Goal: Task Accomplishment & Management: Manage account settings

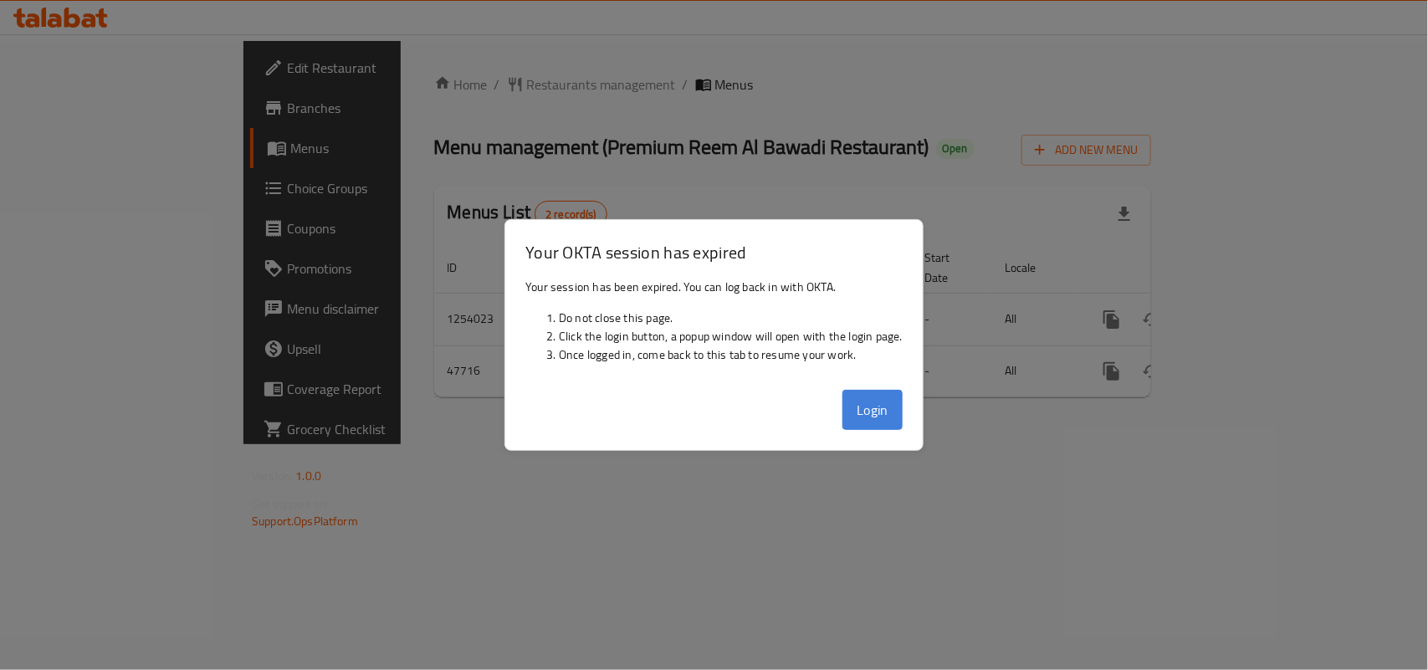
click at [856, 404] on button "Login" at bounding box center [872, 410] width 60 height 40
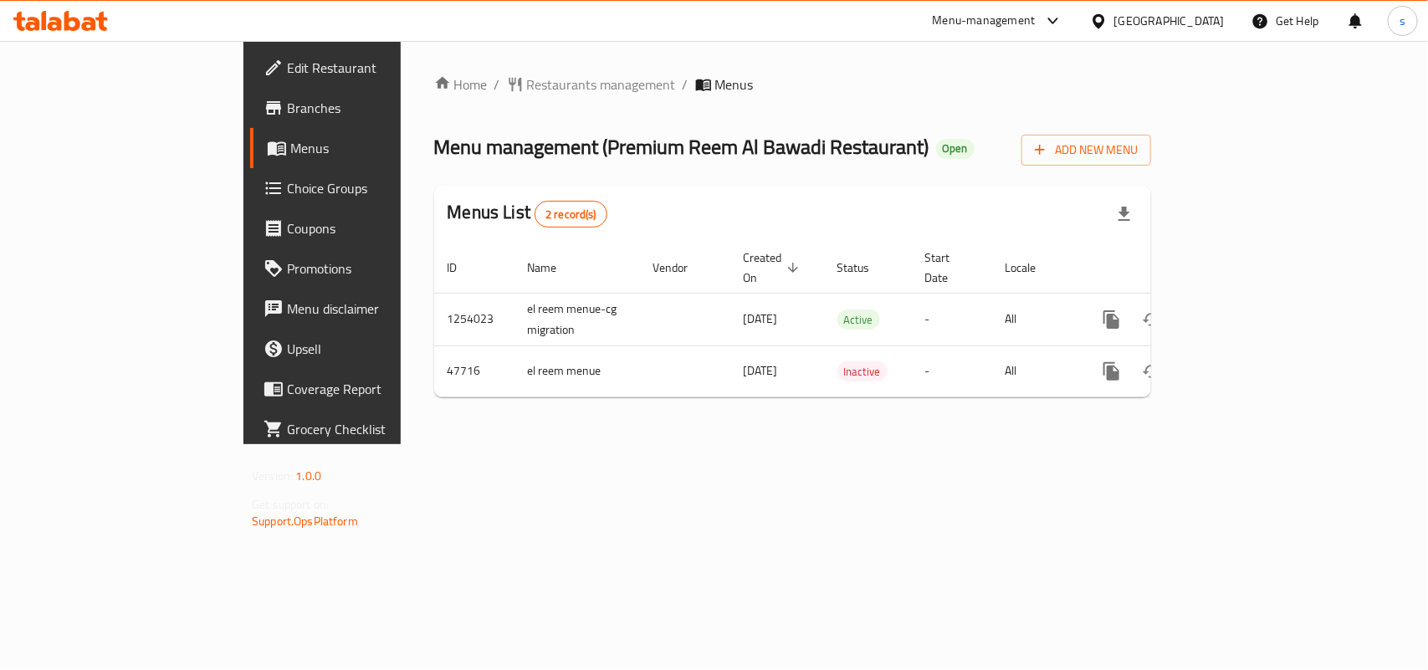
click at [1221, 18] on div "[GEOGRAPHIC_DATA]" at bounding box center [1169, 21] width 110 height 18
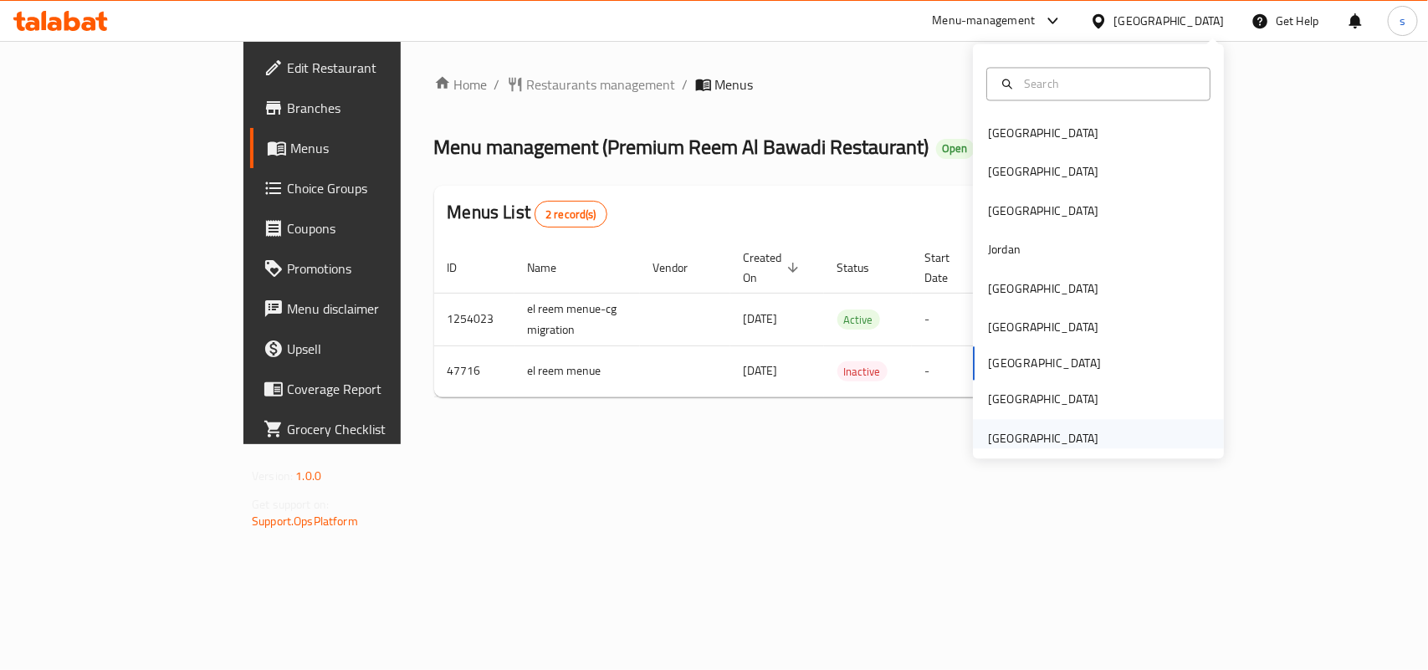
click at [1063, 441] on div "[GEOGRAPHIC_DATA]" at bounding box center [1043, 438] width 110 height 18
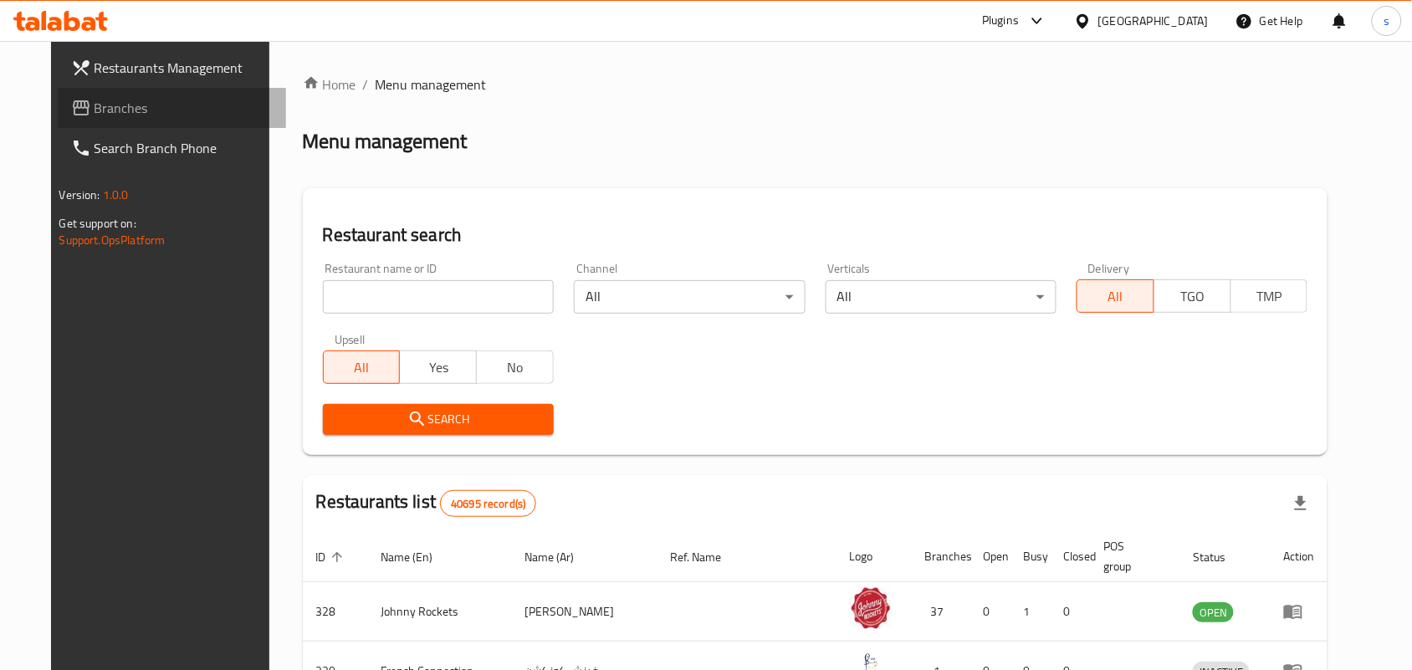
click at [95, 109] on span "Branches" at bounding box center [184, 108] width 179 height 20
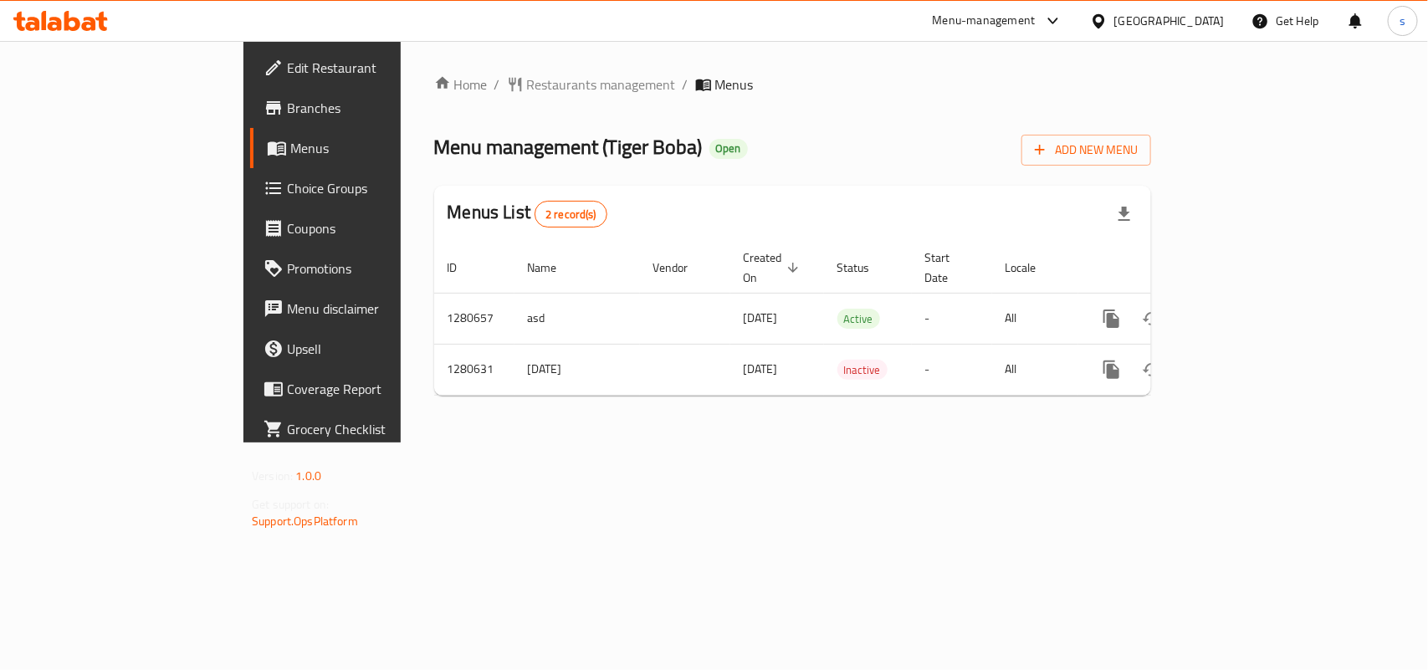
click at [1167, 19] on div "[GEOGRAPHIC_DATA]" at bounding box center [1169, 21] width 110 height 18
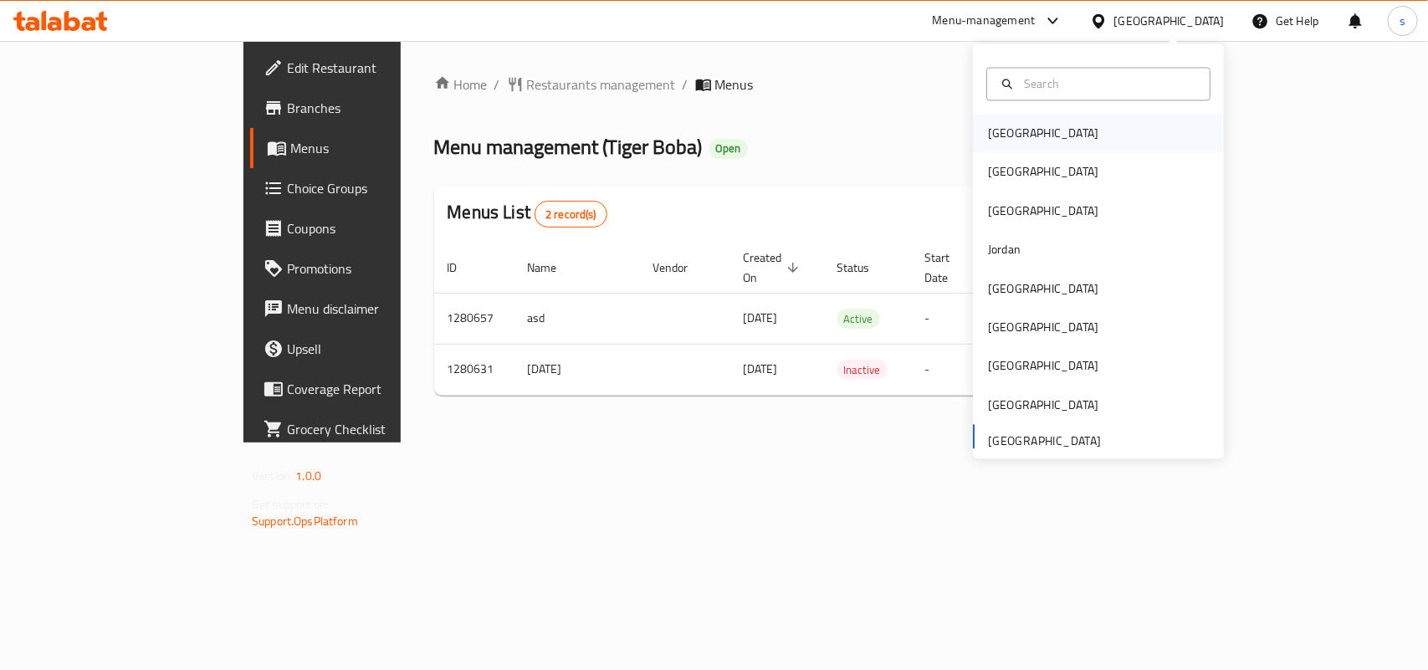
click at [1006, 132] on div "[GEOGRAPHIC_DATA]" at bounding box center [1043, 134] width 110 height 18
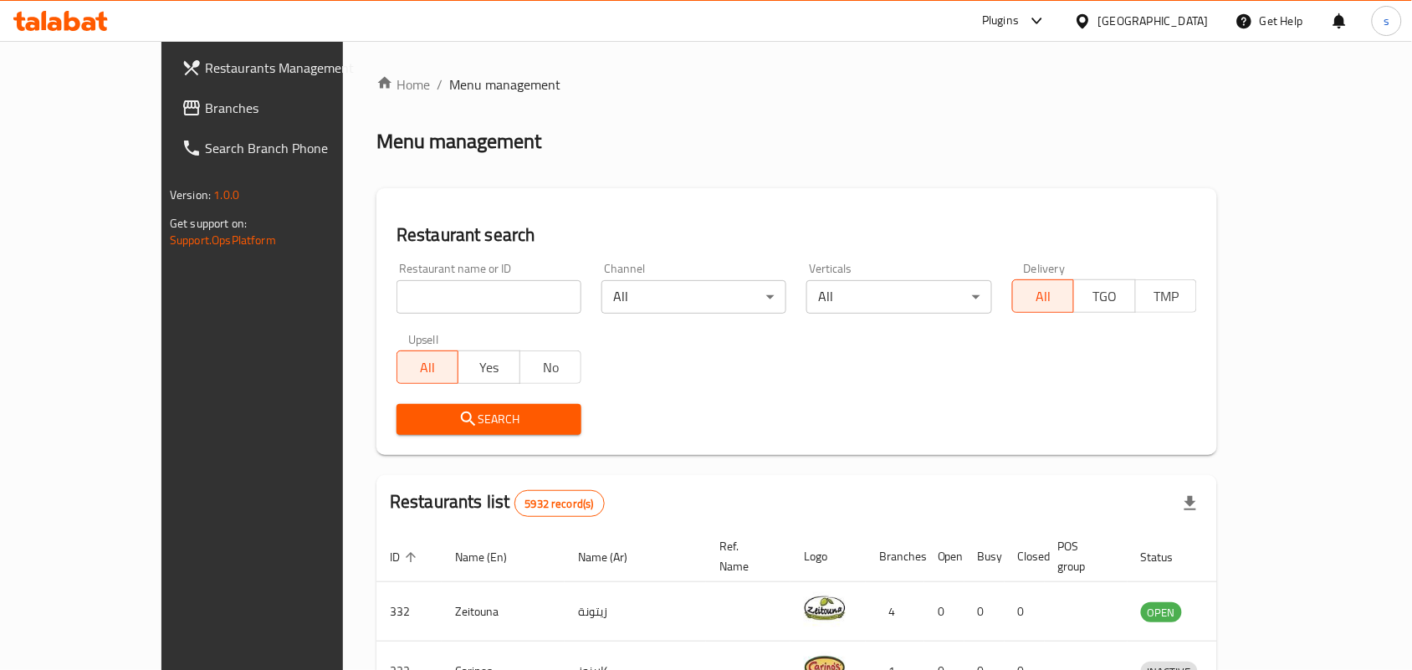
click at [1194, 18] on div "[GEOGRAPHIC_DATA]" at bounding box center [1153, 21] width 110 height 18
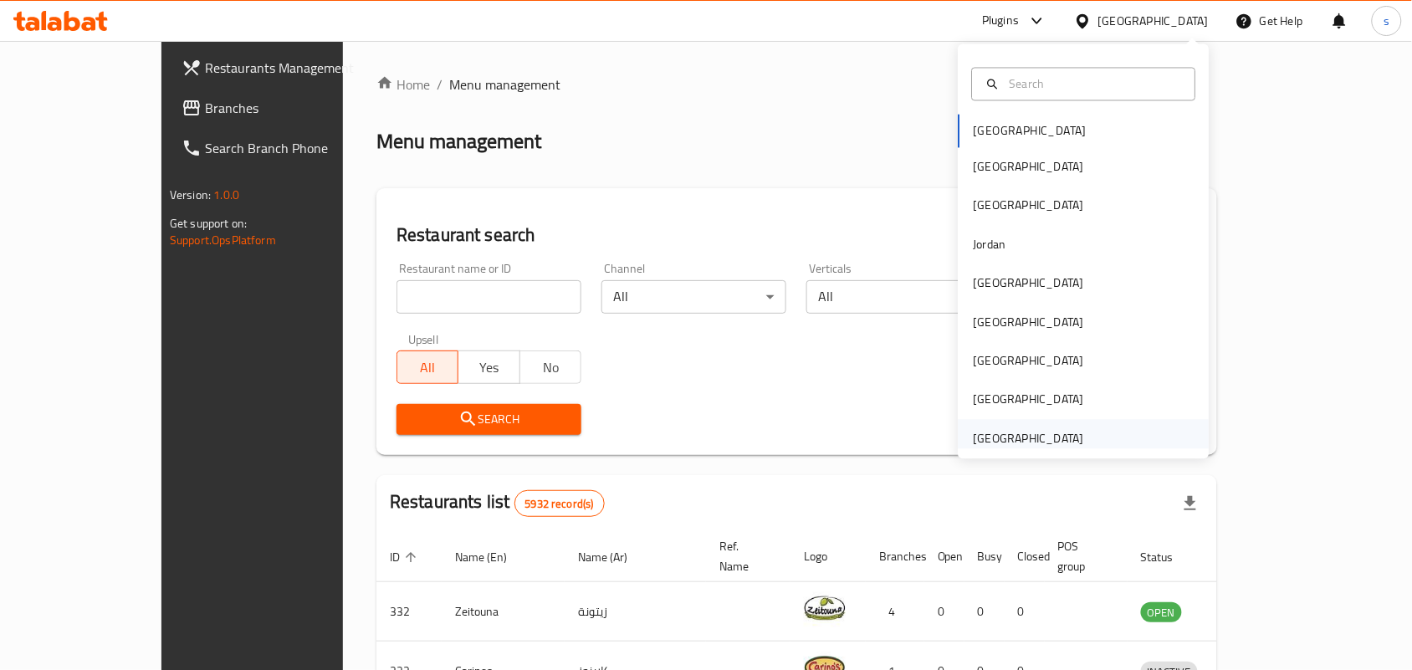
click at [1027, 433] on div "[GEOGRAPHIC_DATA]" at bounding box center [1029, 438] width 110 height 18
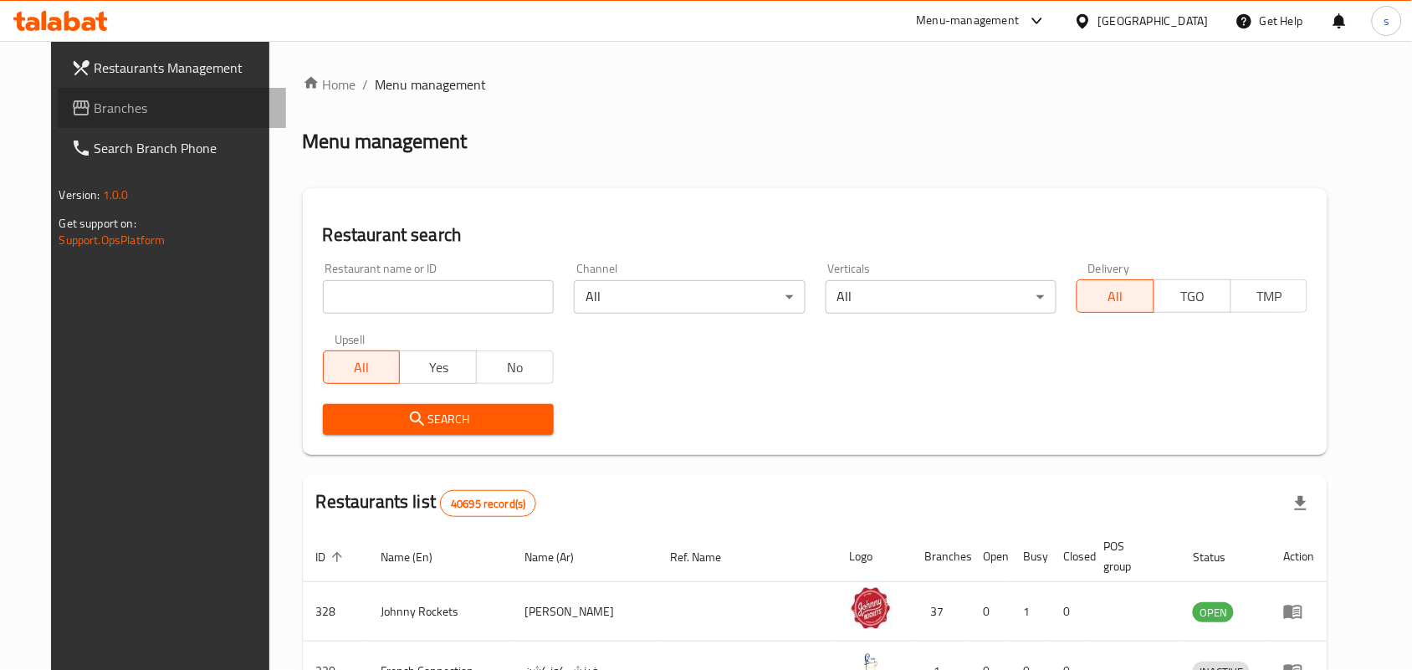
click at [95, 99] on span "Branches" at bounding box center [184, 108] width 179 height 20
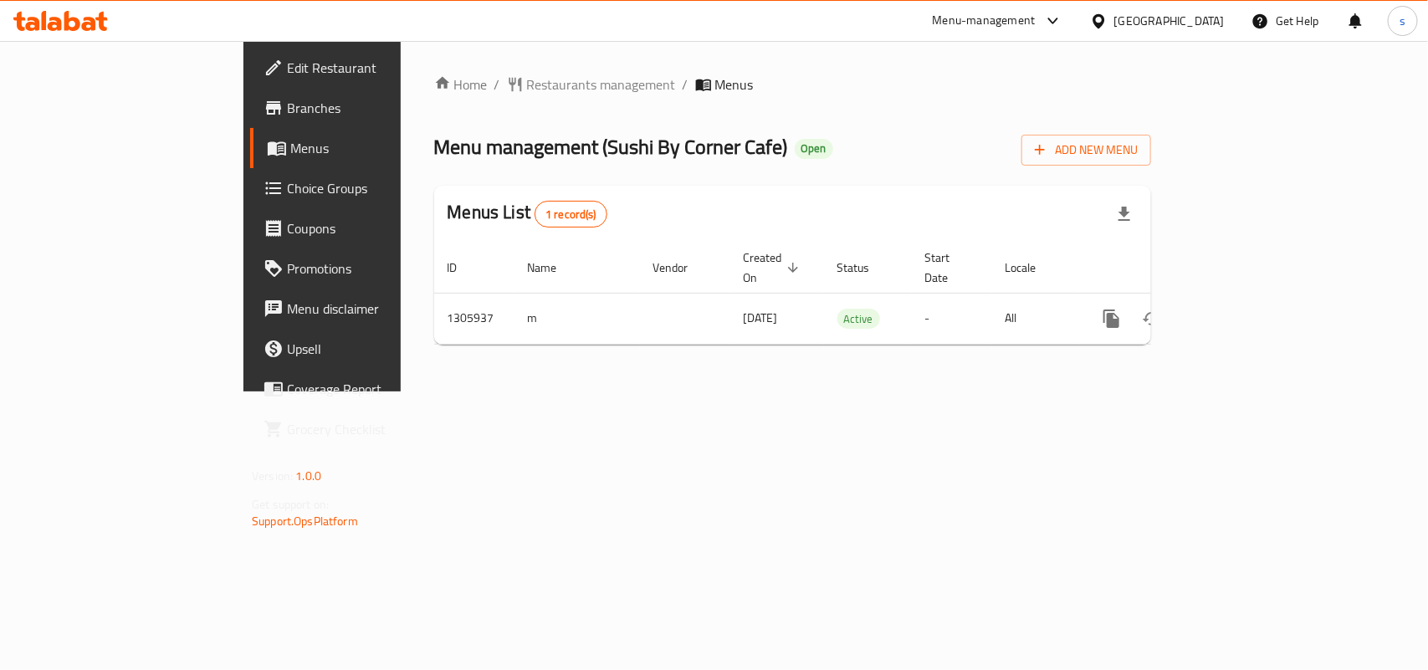
click at [1200, 18] on div "[GEOGRAPHIC_DATA]" at bounding box center [1169, 21] width 110 height 18
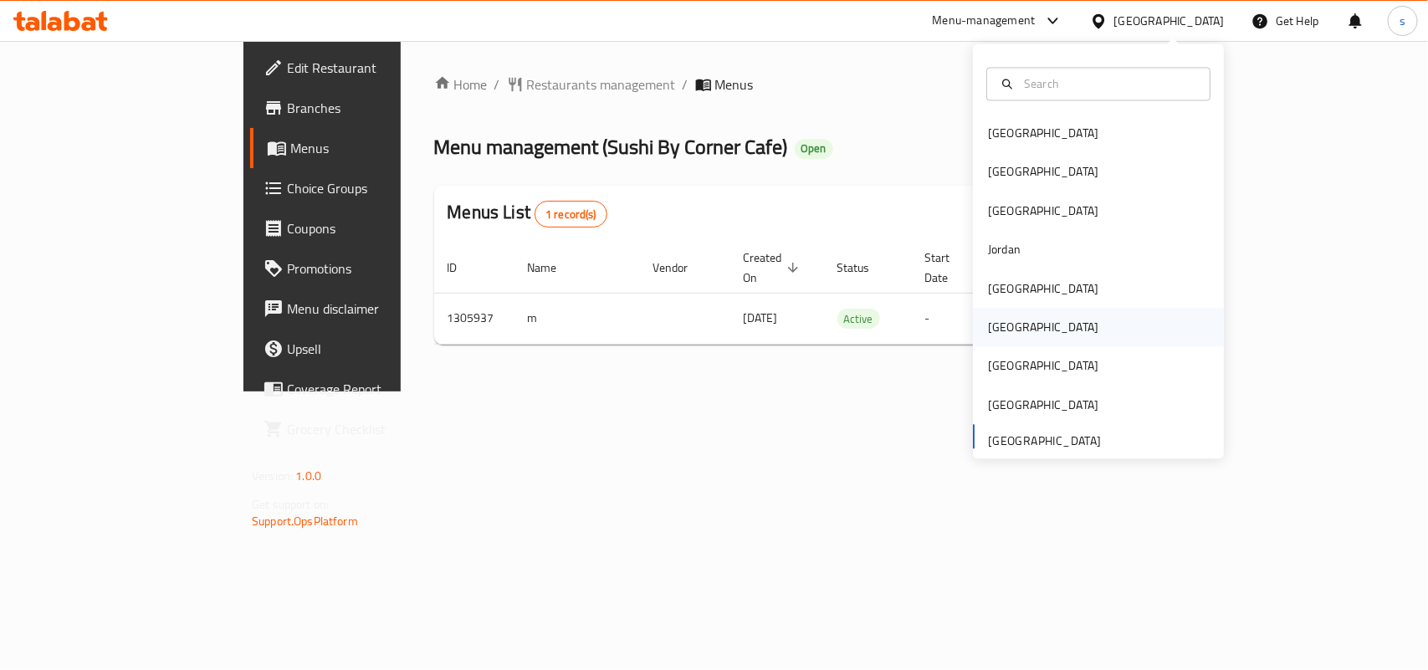
click at [988, 332] on div "[GEOGRAPHIC_DATA]" at bounding box center [1043, 328] width 110 height 18
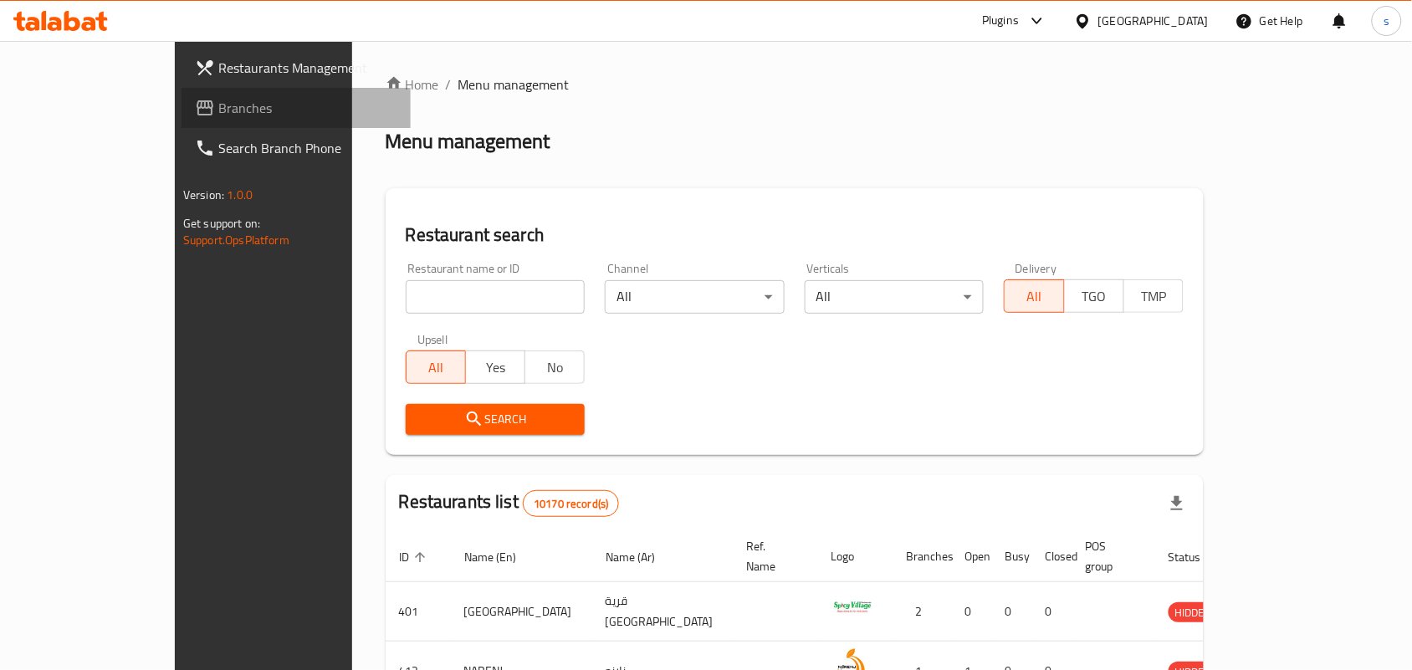
click at [218, 118] on span "Branches" at bounding box center [307, 108] width 179 height 20
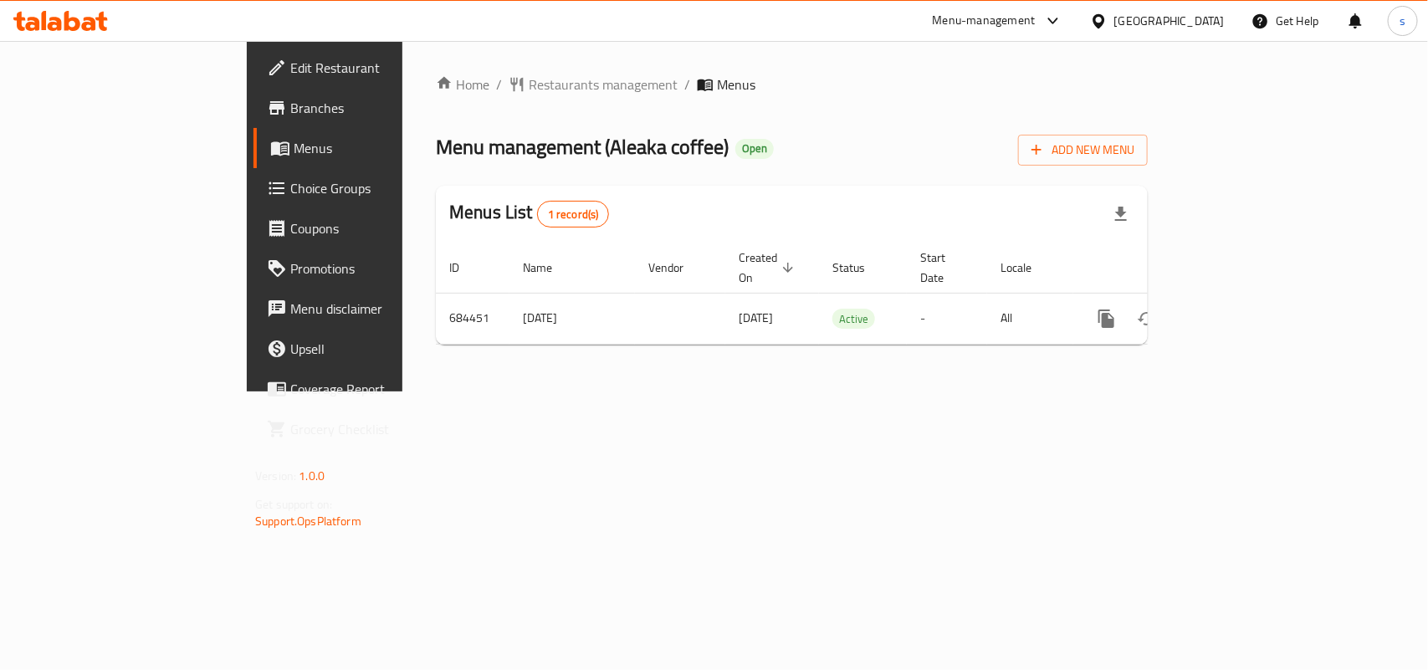
click at [1216, 19] on div "[GEOGRAPHIC_DATA]" at bounding box center [1169, 21] width 110 height 18
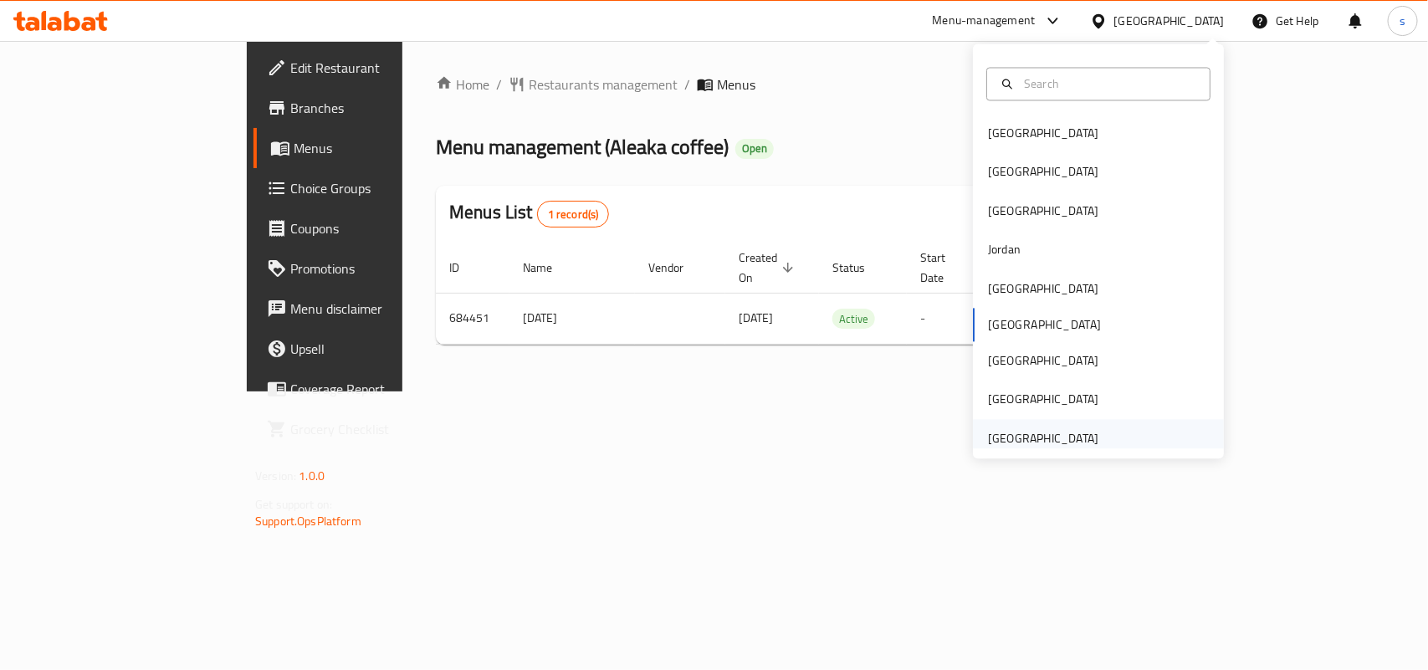
click at [1013, 421] on div "[GEOGRAPHIC_DATA]" at bounding box center [1043, 438] width 137 height 38
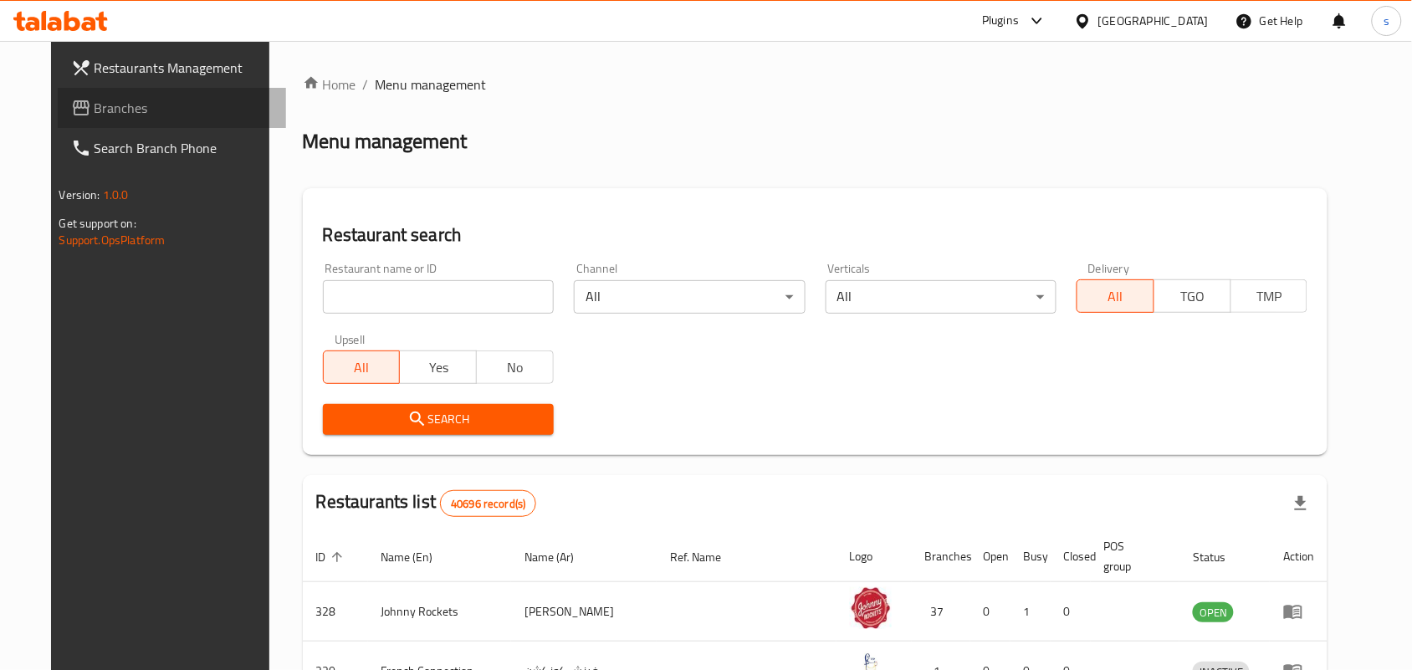
click at [95, 109] on span "Branches" at bounding box center [184, 108] width 179 height 20
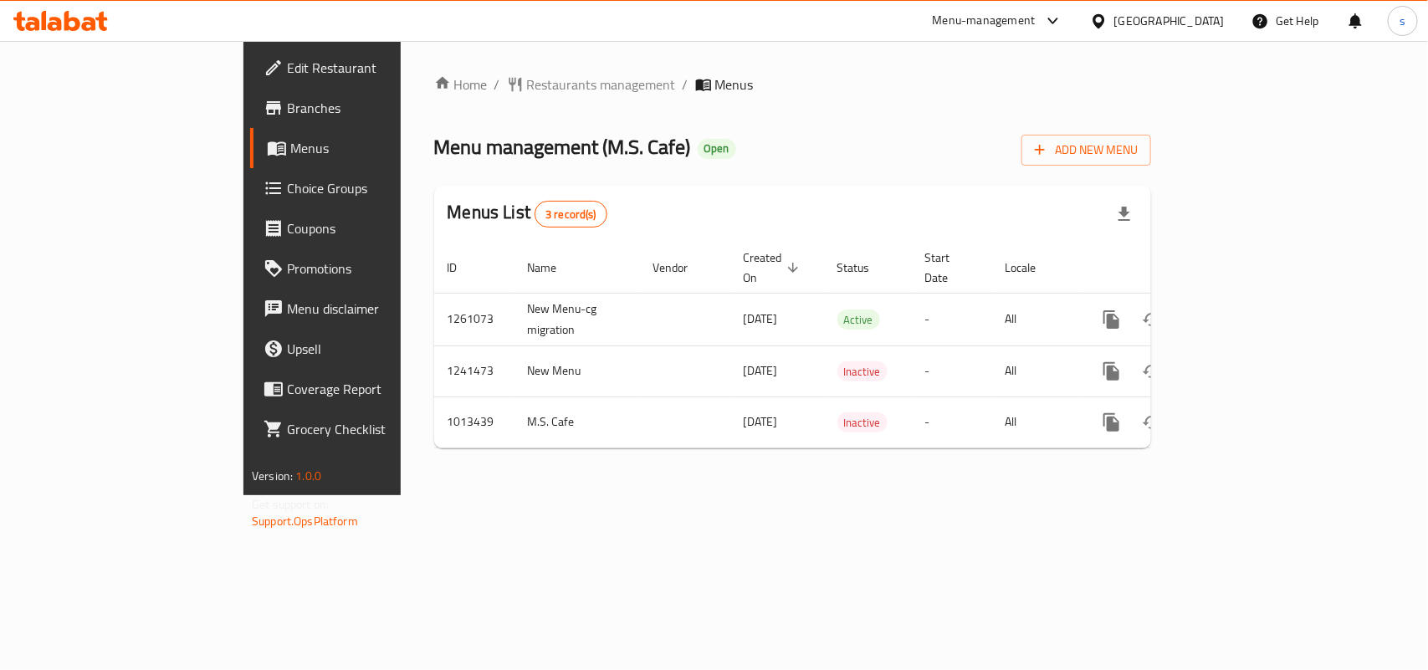
click at [1199, 13] on div "[GEOGRAPHIC_DATA]" at bounding box center [1169, 21] width 110 height 18
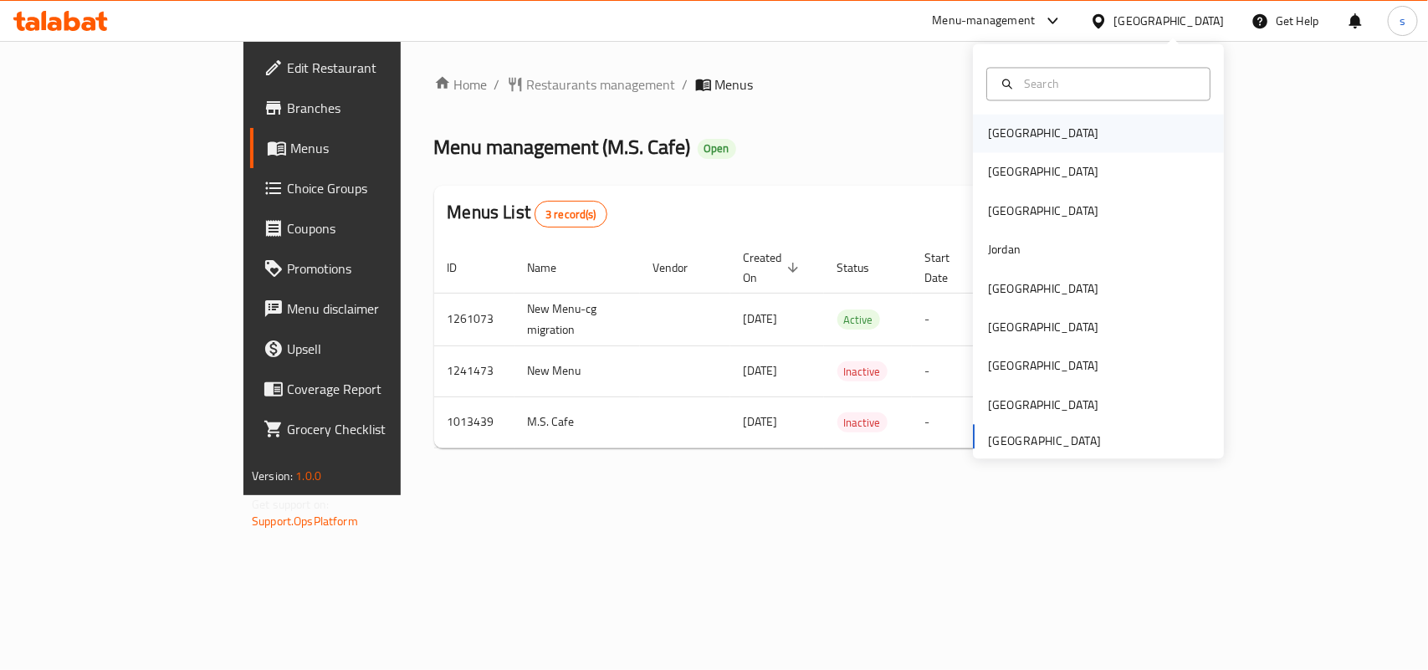
click at [1018, 122] on div "[GEOGRAPHIC_DATA]" at bounding box center [1043, 134] width 137 height 38
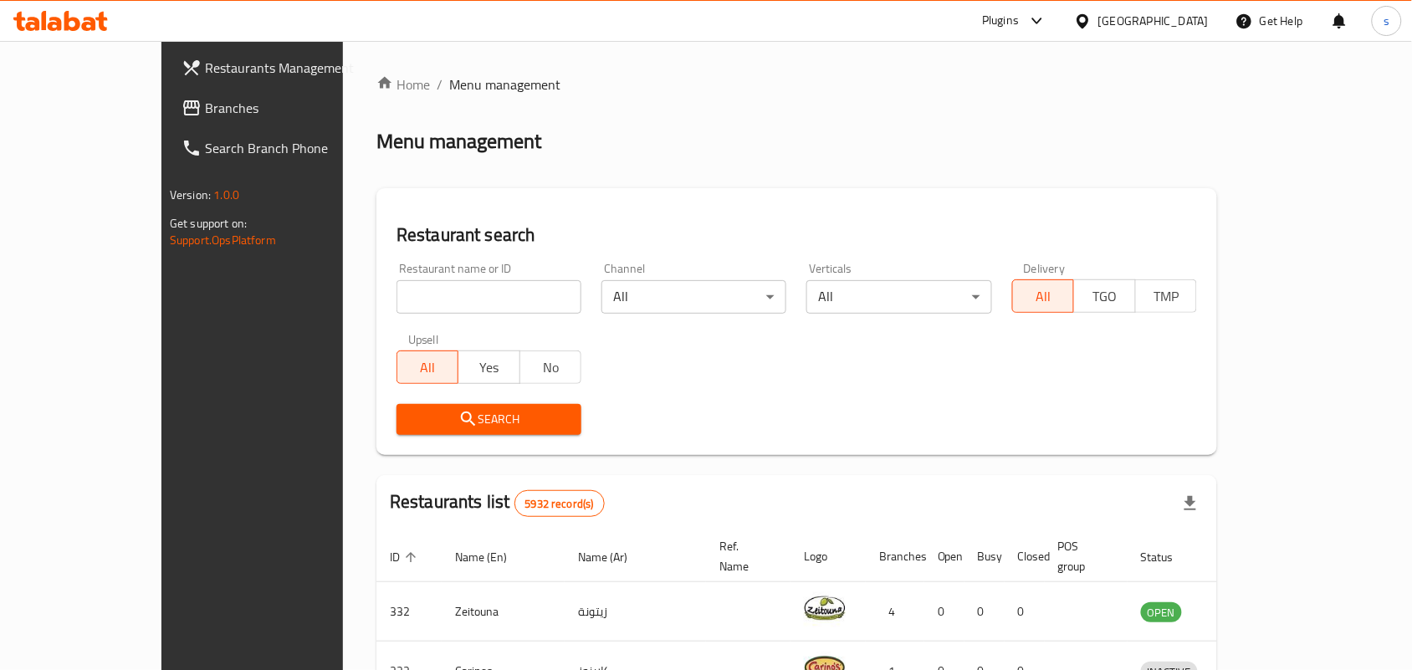
click at [1178, 27] on div "[GEOGRAPHIC_DATA]" at bounding box center [1153, 21] width 110 height 18
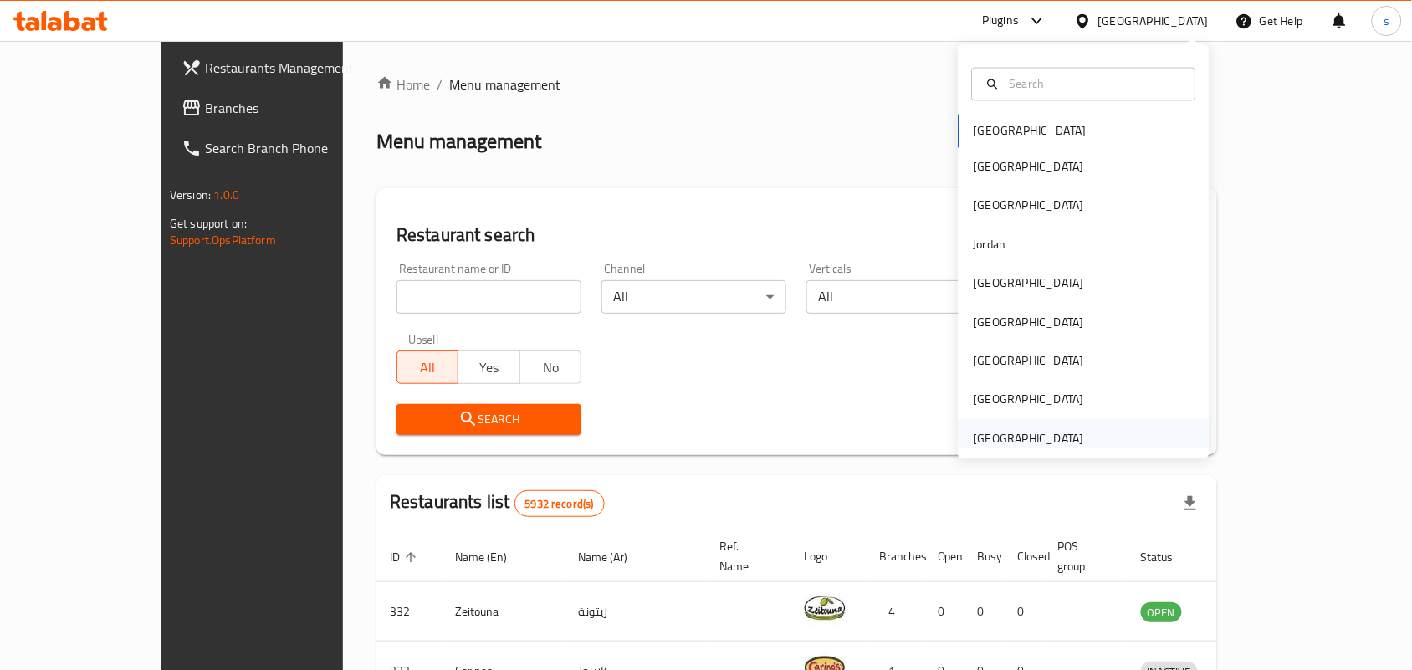
click at [1038, 445] on div "[GEOGRAPHIC_DATA]" at bounding box center [1029, 438] width 110 height 18
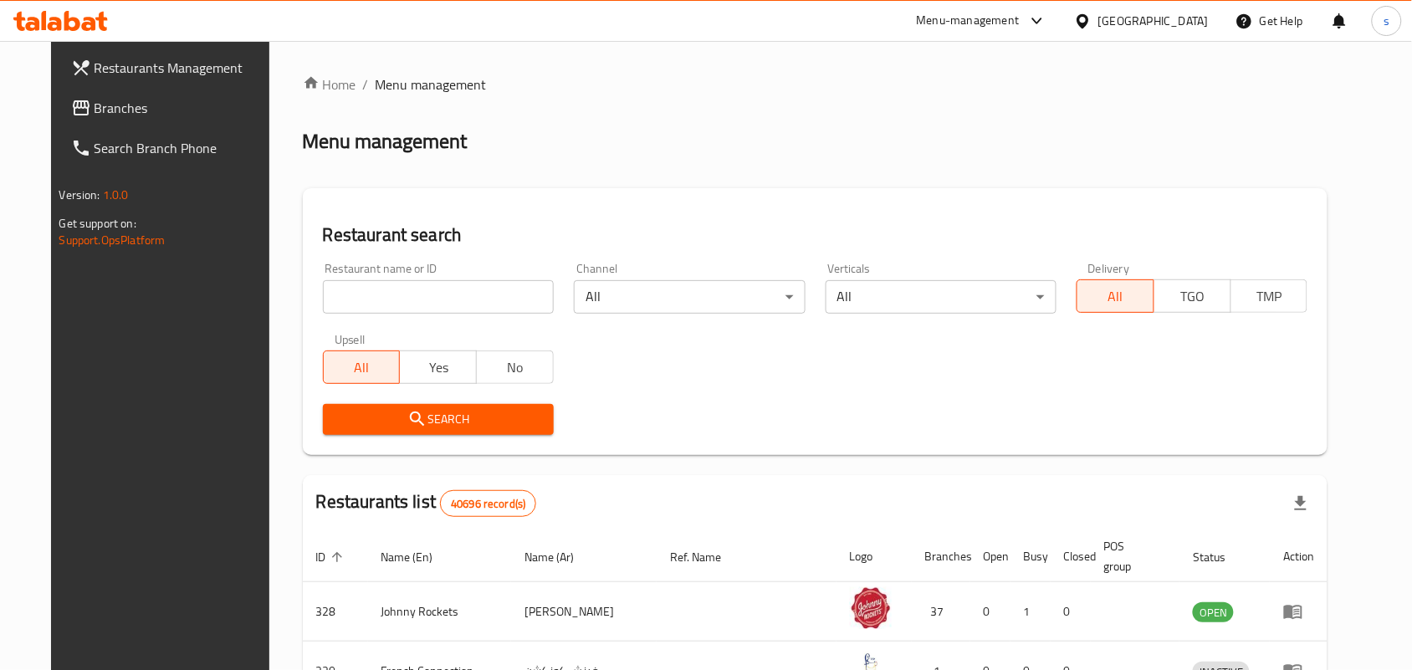
click at [95, 111] on span "Branches" at bounding box center [184, 108] width 179 height 20
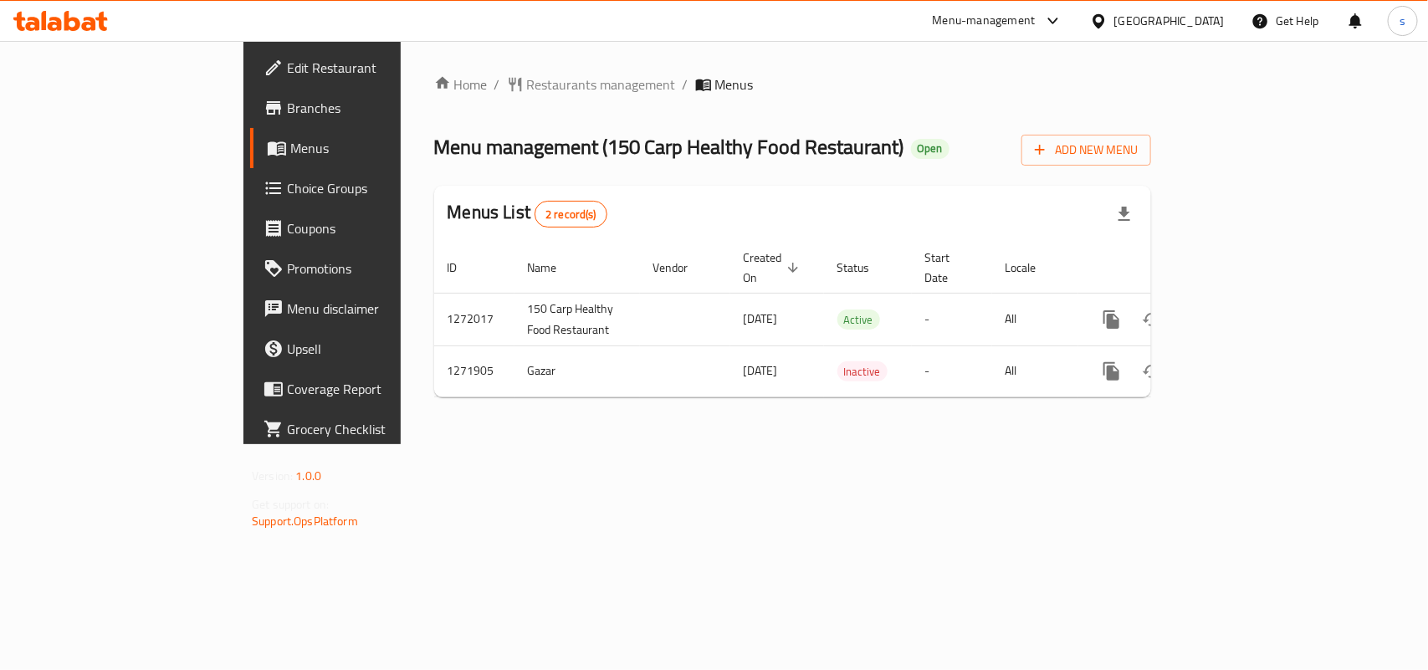
click at [1210, 15] on div "[GEOGRAPHIC_DATA]" at bounding box center [1169, 21] width 110 height 18
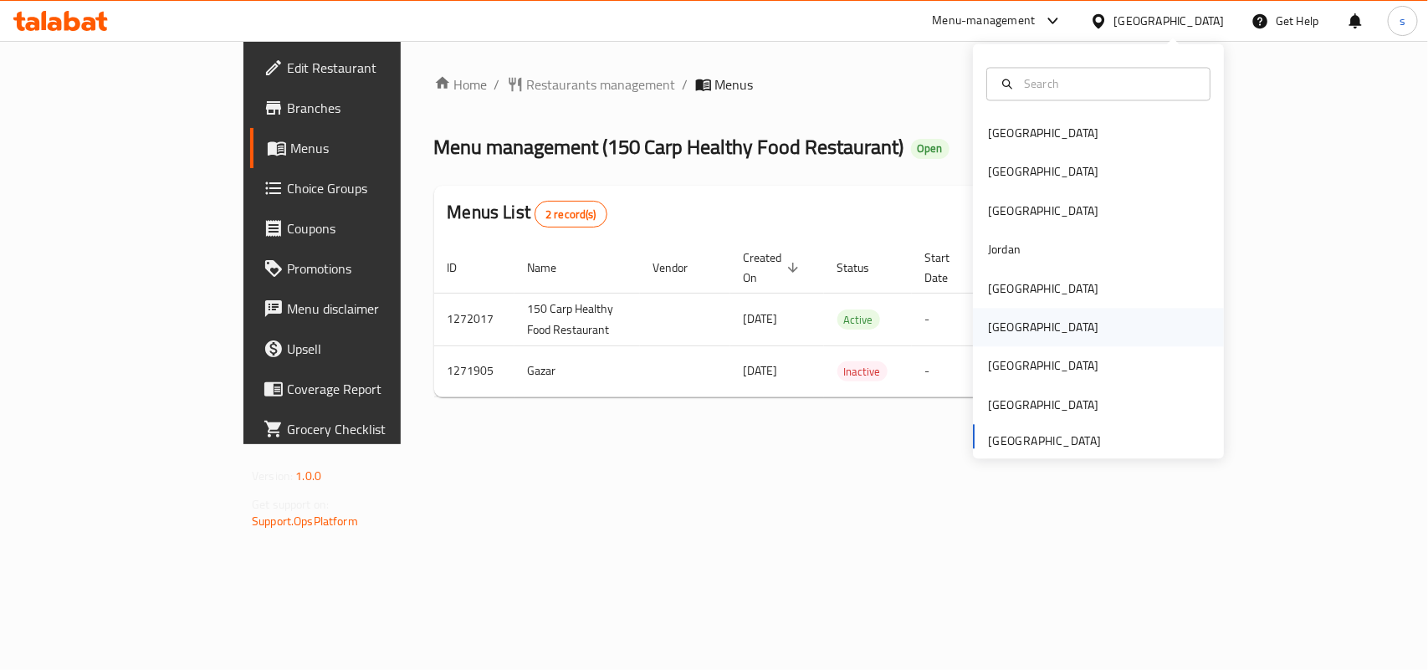
click at [988, 320] on div "[GEOGRAPHIC_DATA]" at bounding box center [1043, 328] width 110 height 18
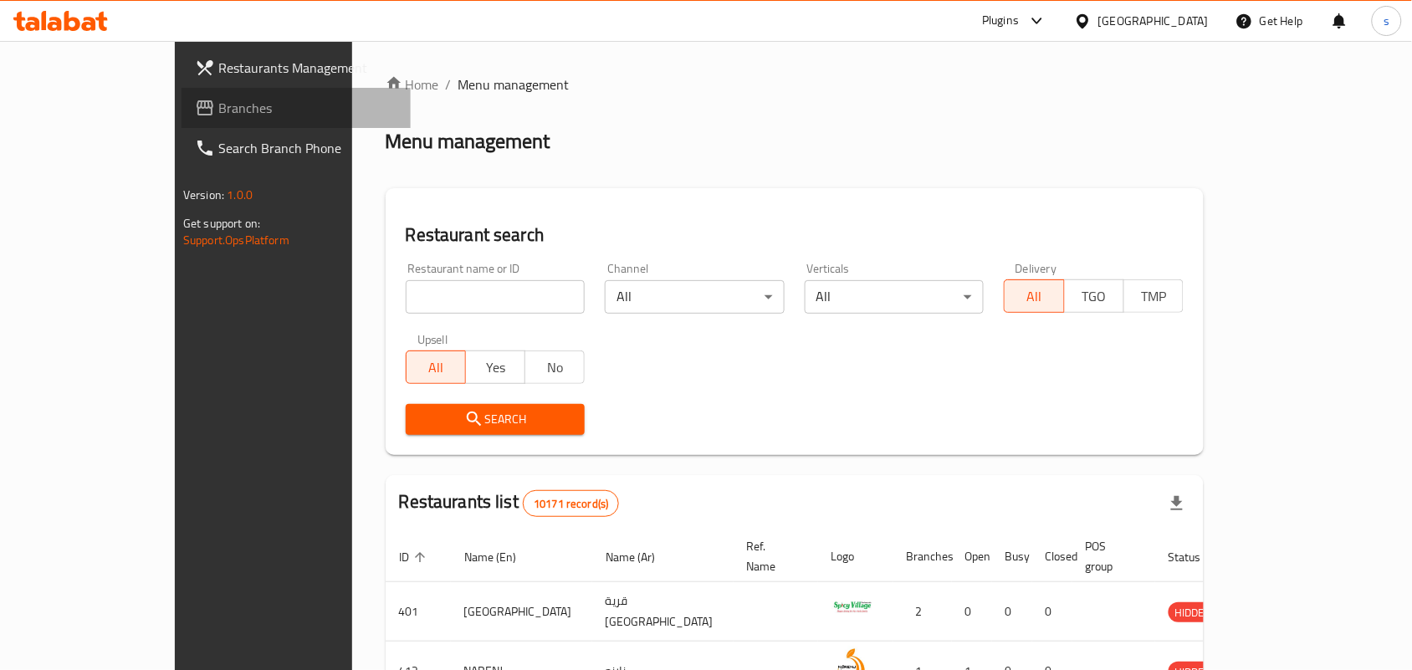
click at [218, 105] on span "Branches" at bounding box center [307, 108] width 179 height 20
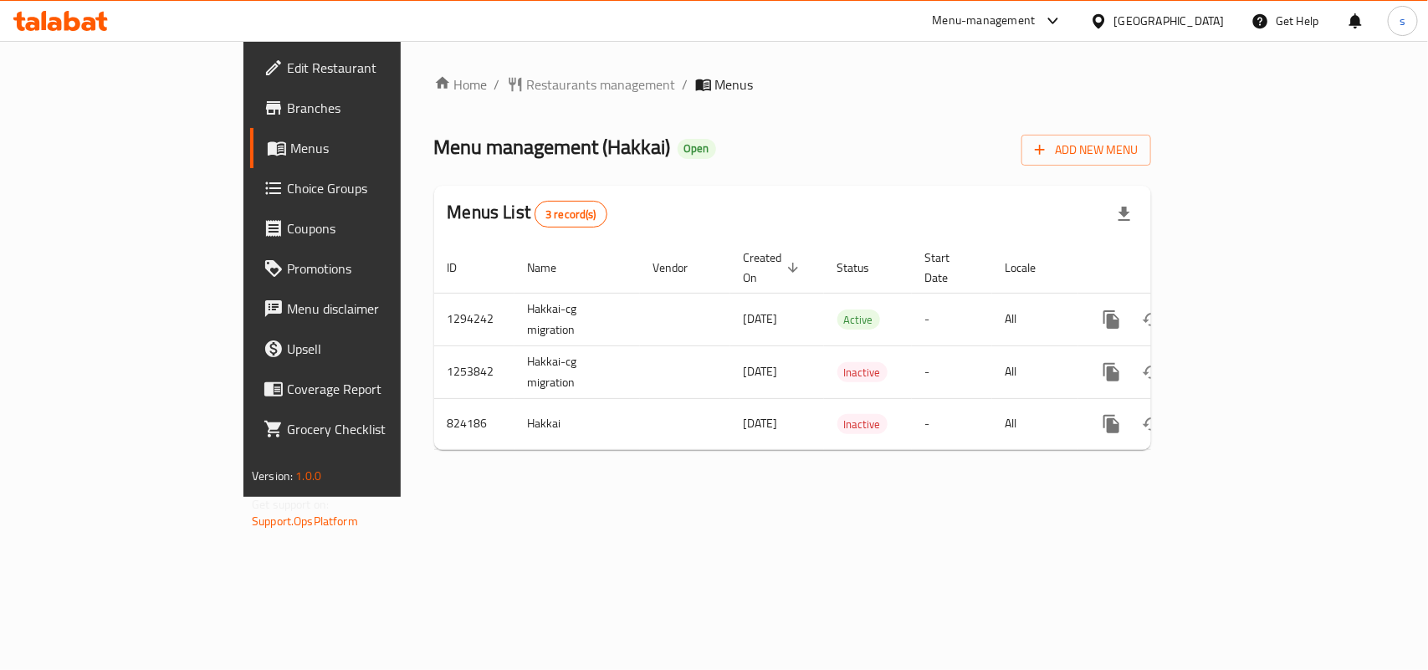
click at [1202, 19] on div "[GEOGRAPHIC_DATA]" at bounding box center [1169, 21] width 110 height 18
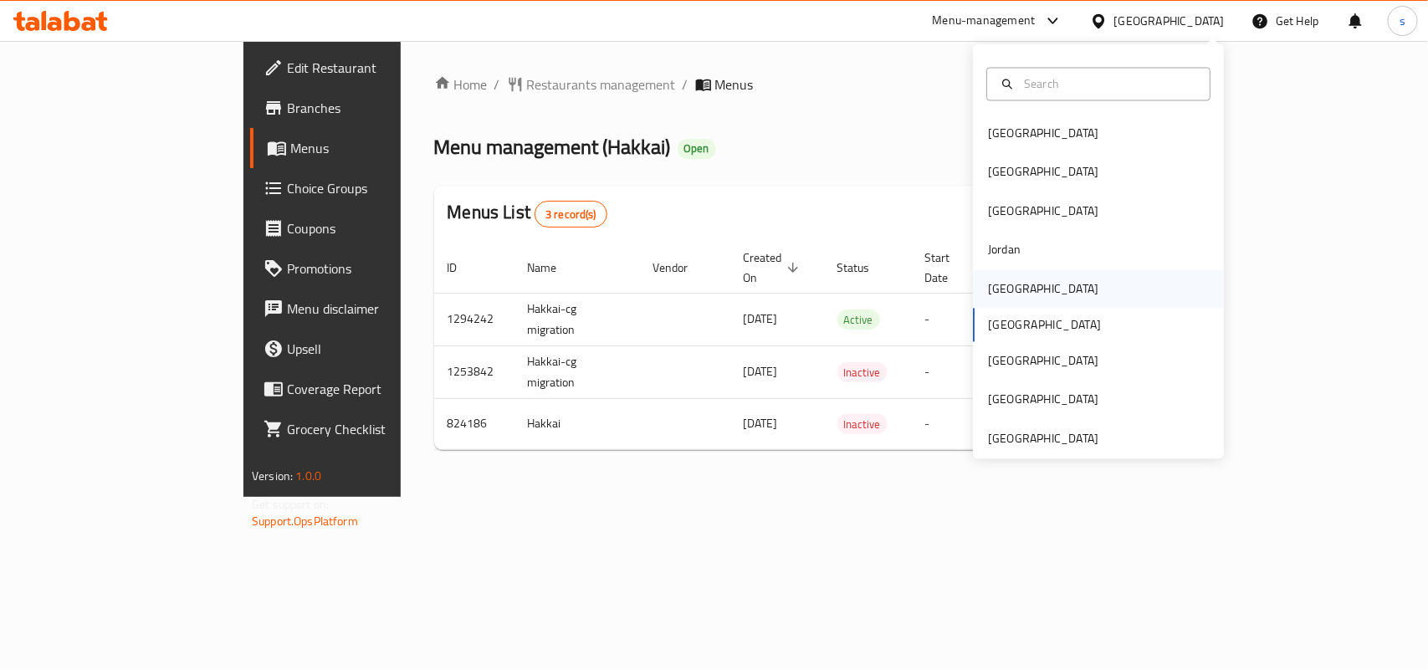
click at [1008, 294] on div "[GEOGRAPHIC_DATA]" at bounding box center [1043, 288] width 137 height 38
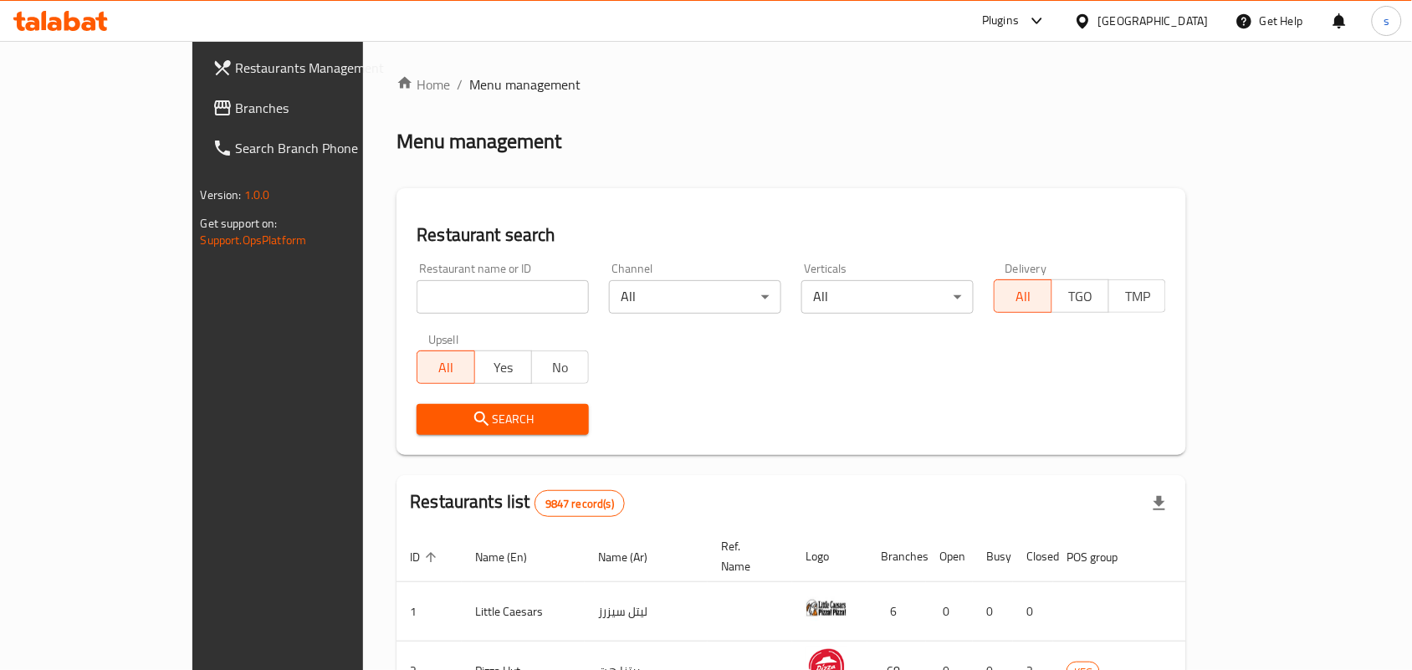
click at [236, 106] on span "Branches" at bounding box center [325, 108] width 179 height 20
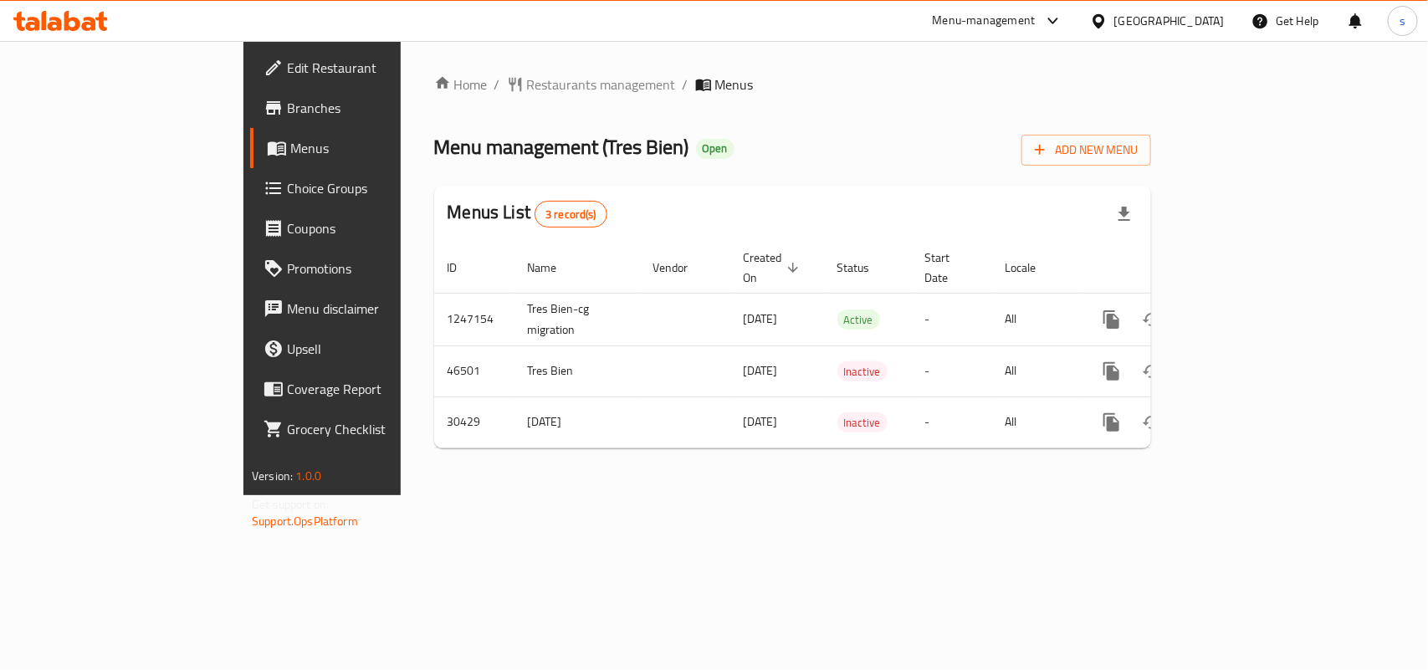
click at [1114, 19] on div at bounding box center [1102, 21] width 24 height 18
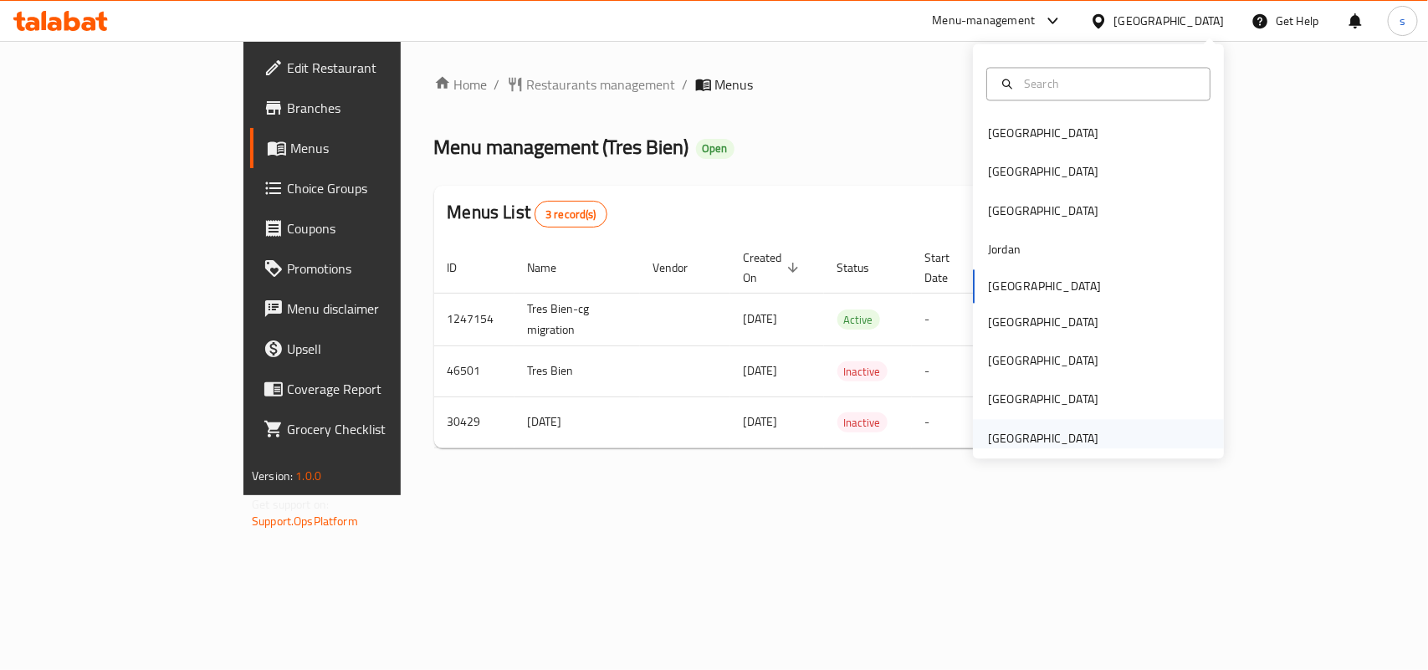
click at [1073, 437] on div "[GEOGRAPHIC_DATA]" at bounding box center [1043, 438] width 110 height 18
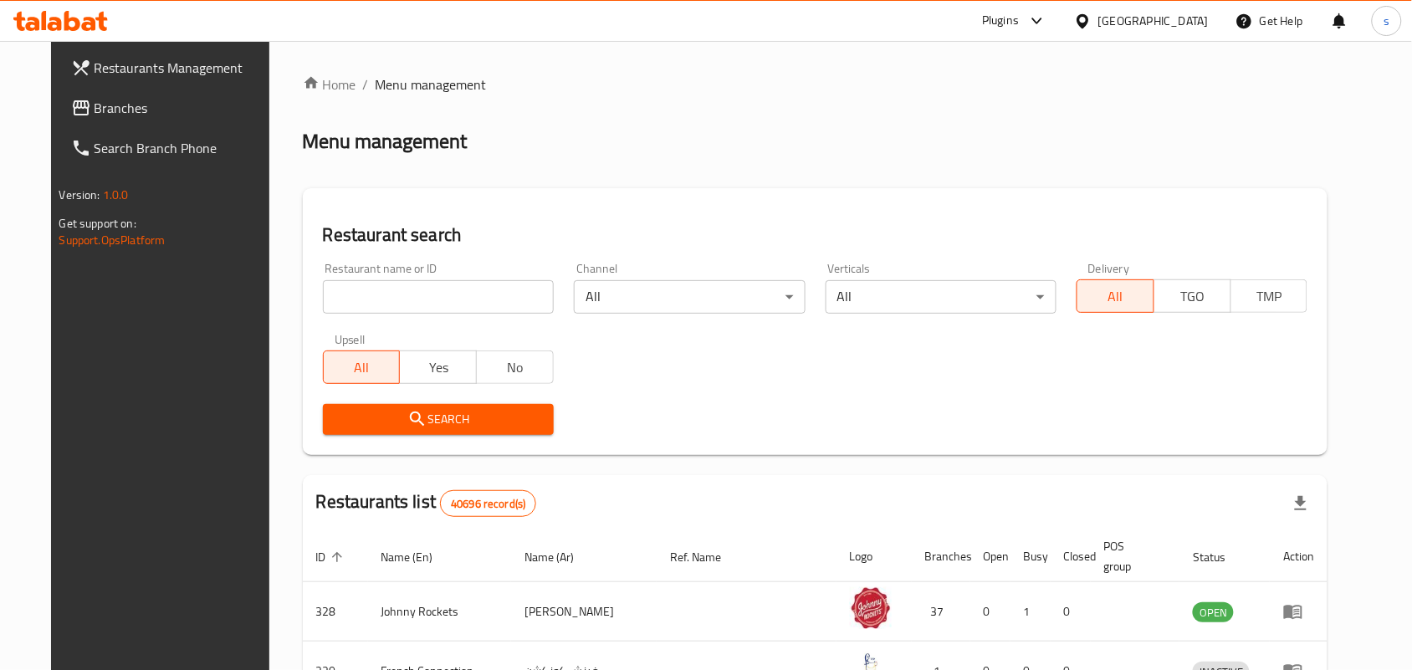
click at [95, 113] on span "Branches" at bounding box center [184, 108] width 179 height 20
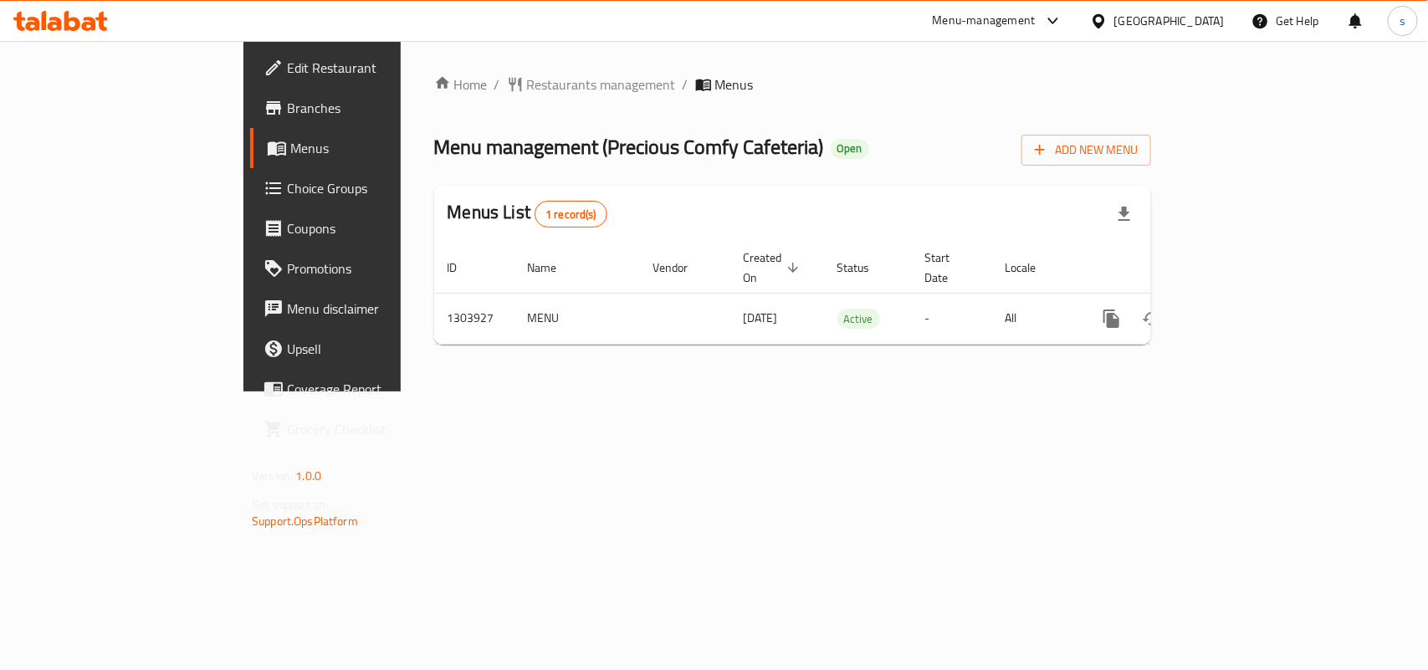
click at [1154, 26] on div "[GEOGRAPHIC_DATA]" at bounding box center [1169, 21] width 110 height 18
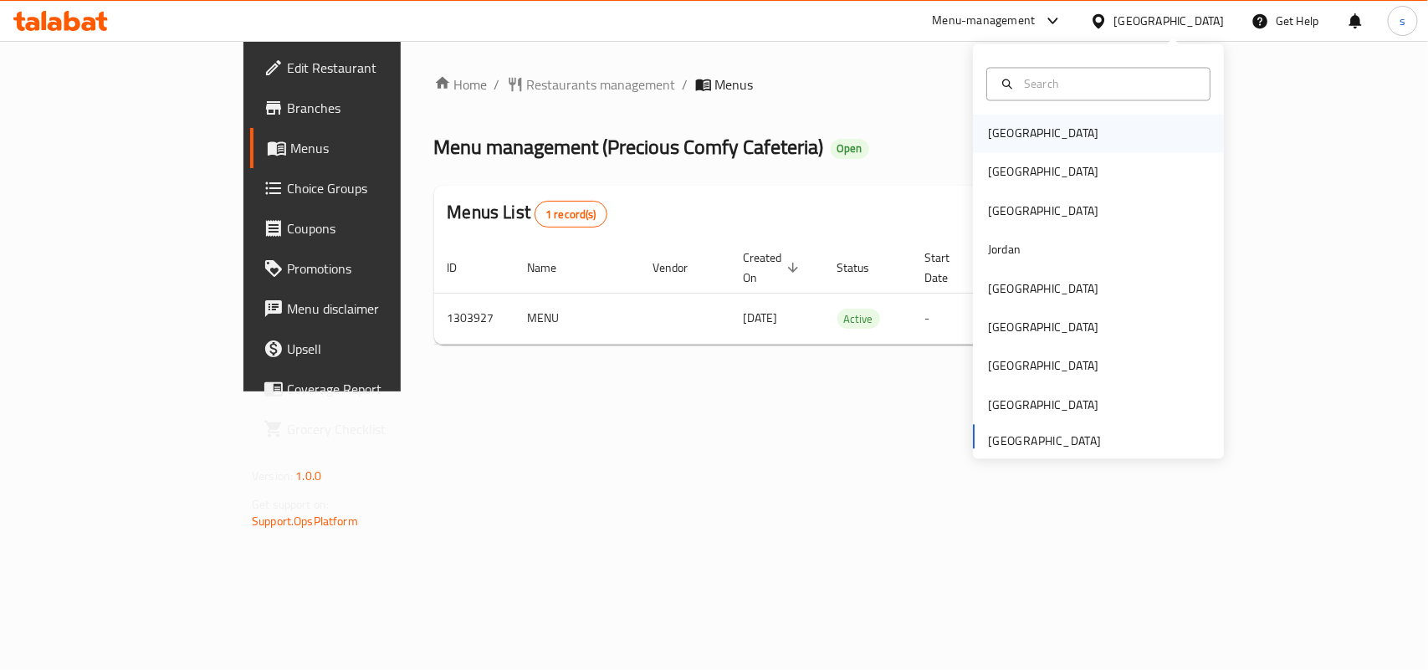
click at [988, 139] on div "[GEOGRAPHIC_DATA]" at bounding box center [1043, 134] width 110 height 18
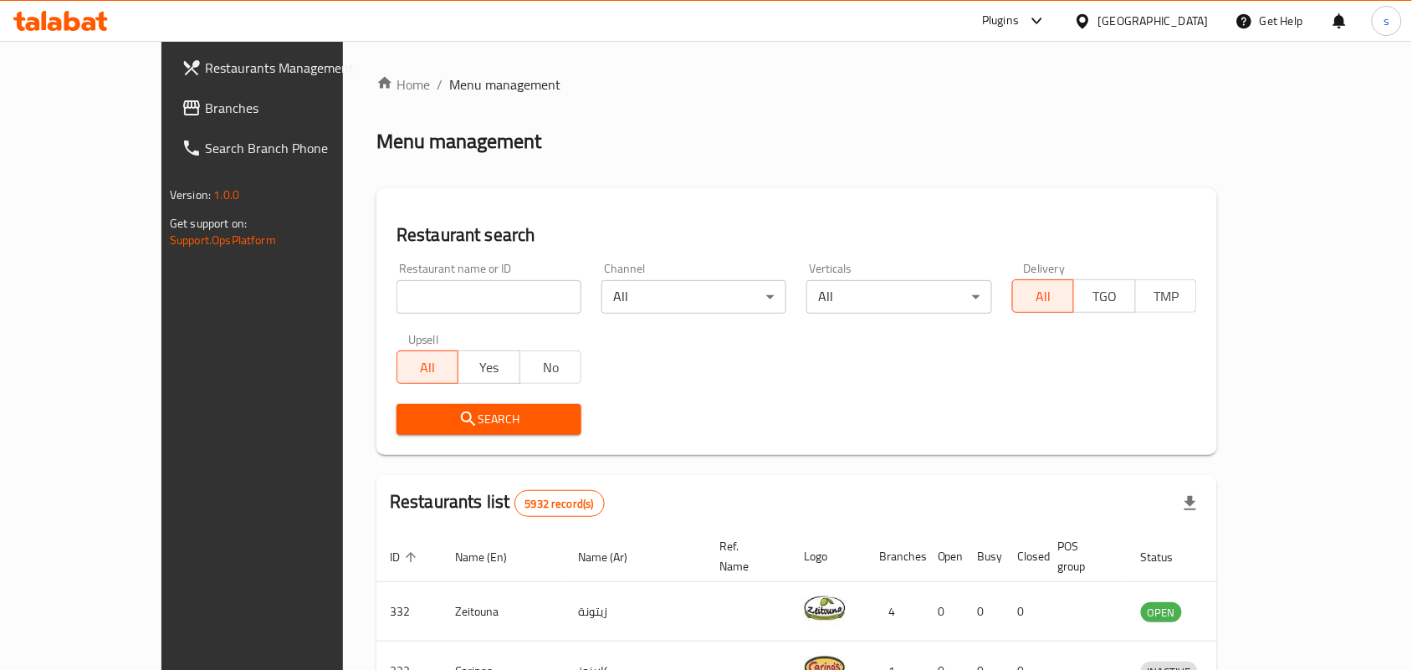
click at [1188, 13] on div "[GEOGRAPHIC_DATA]" at bounding box center [1153, 21] width 110 height 18
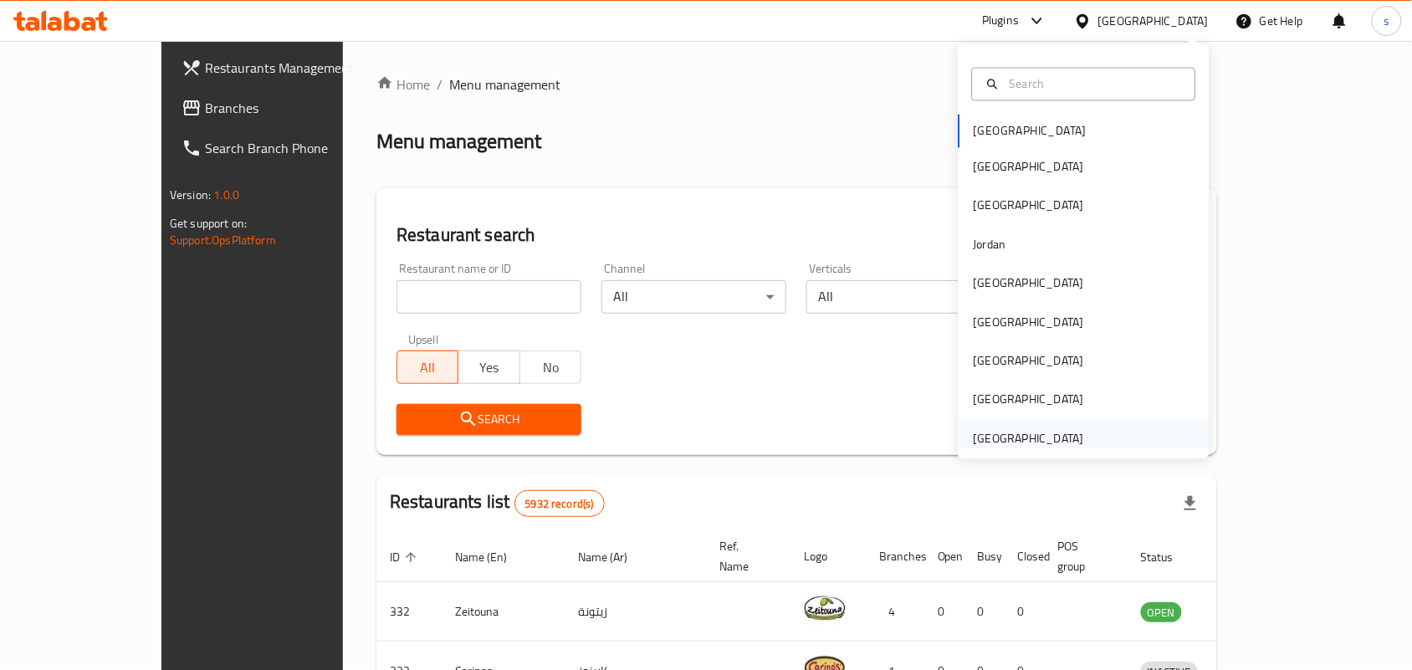
click at [1047, 440] on div "[GEOGRAPHIC_DATA]" at bounding box center [1029, 438] width 110 height 18
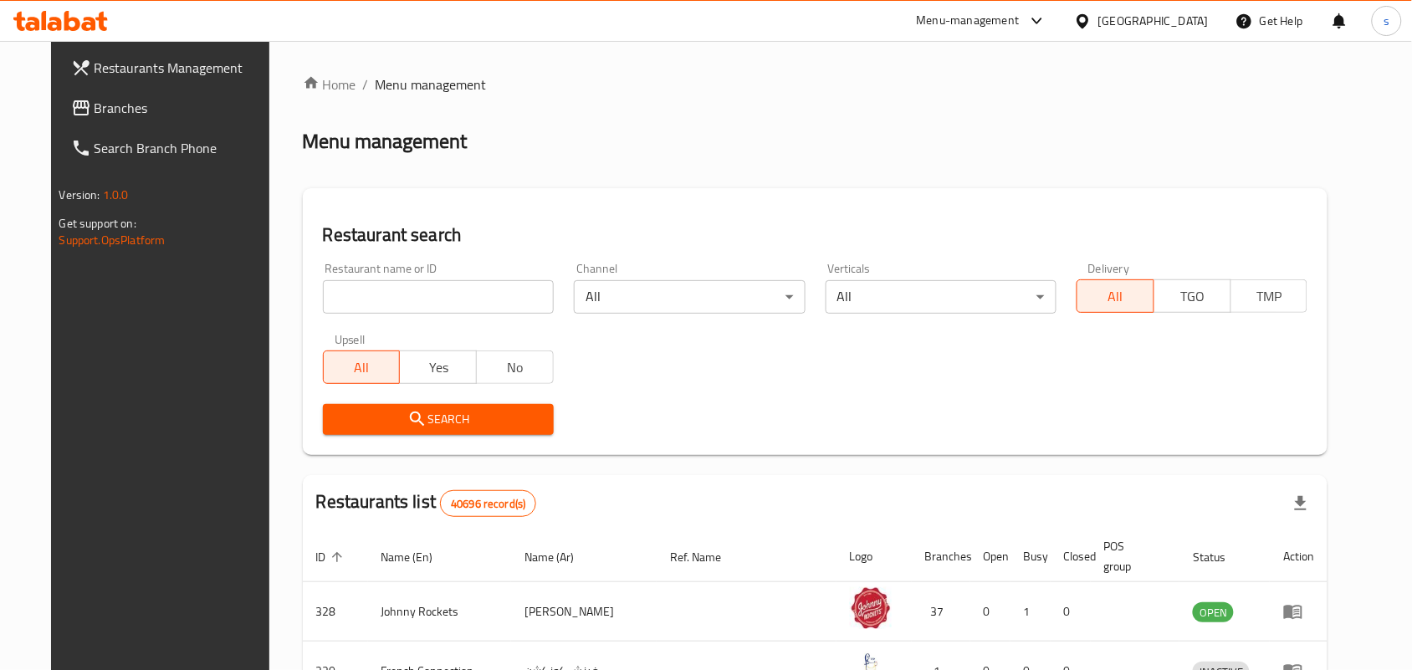
click at [95, 115] on span "Branches" at bounding box center [184, 108] width 179 height 20
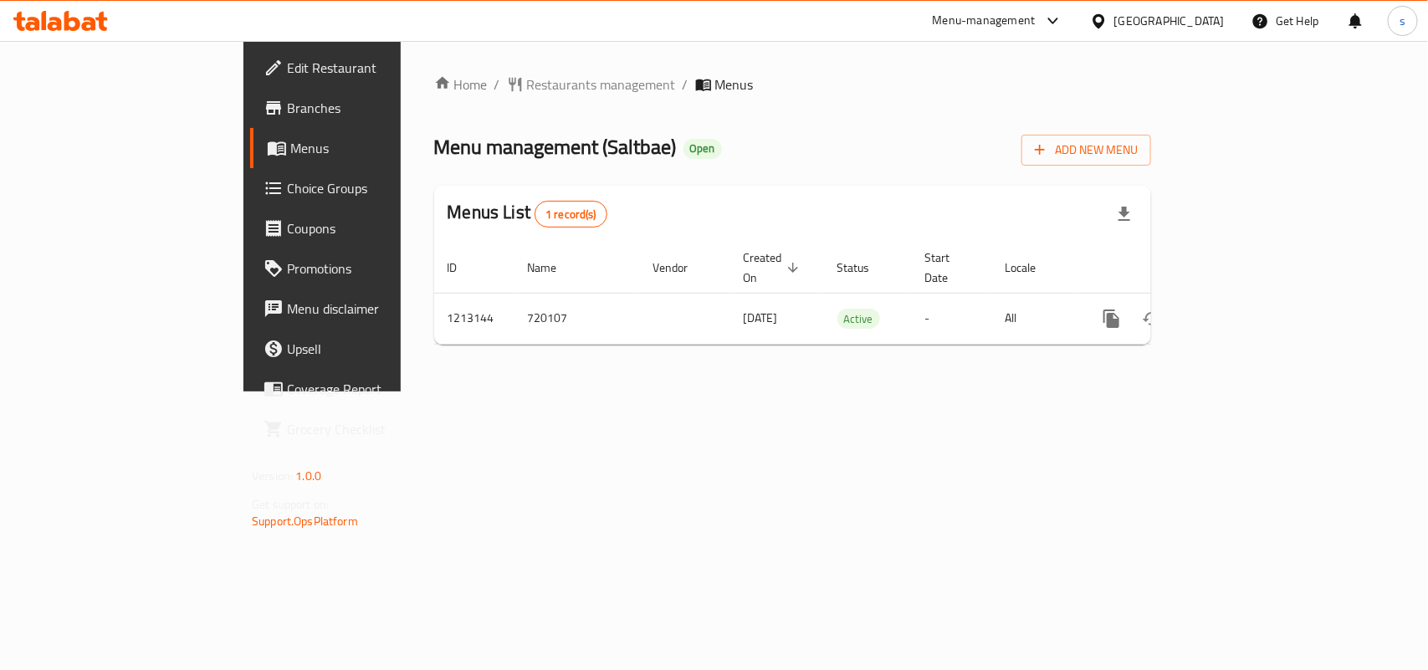
click at [1161, 18] on div "[GEOGRAPHIC_DATA]" at bounding box center [1169, 21] width 110 height 18
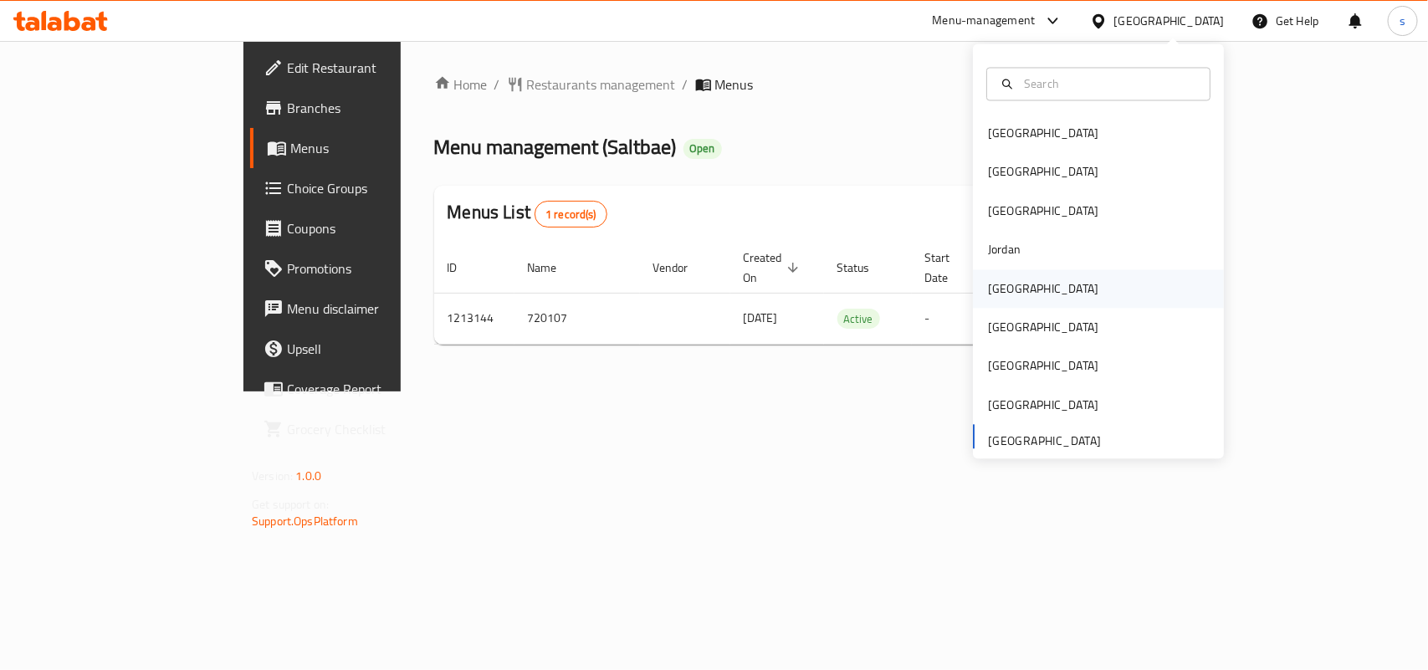
click at [1000, 290] on div "[GEOGRAPHIC_DATA]" at bounding box center [1043, 288] width 110 height 18
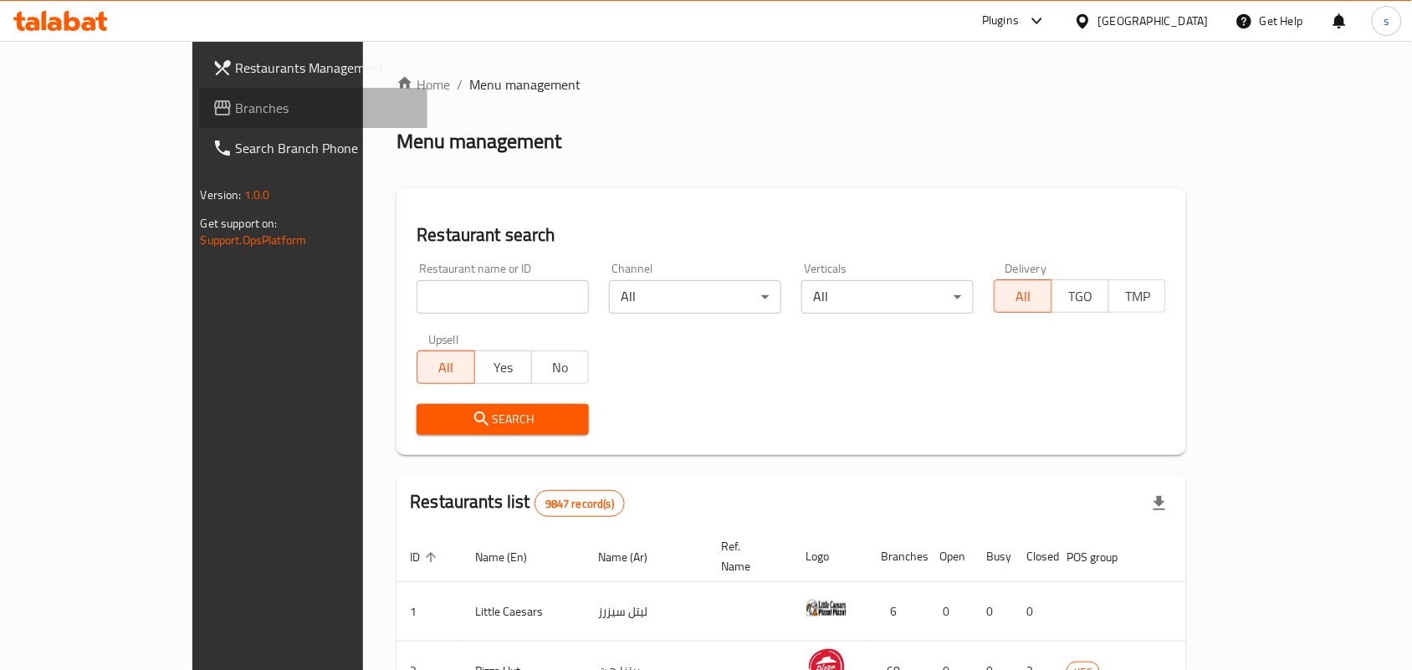
click at [236, 105] on span "Branches" at bounding box center [325, 108] width 179 height 20
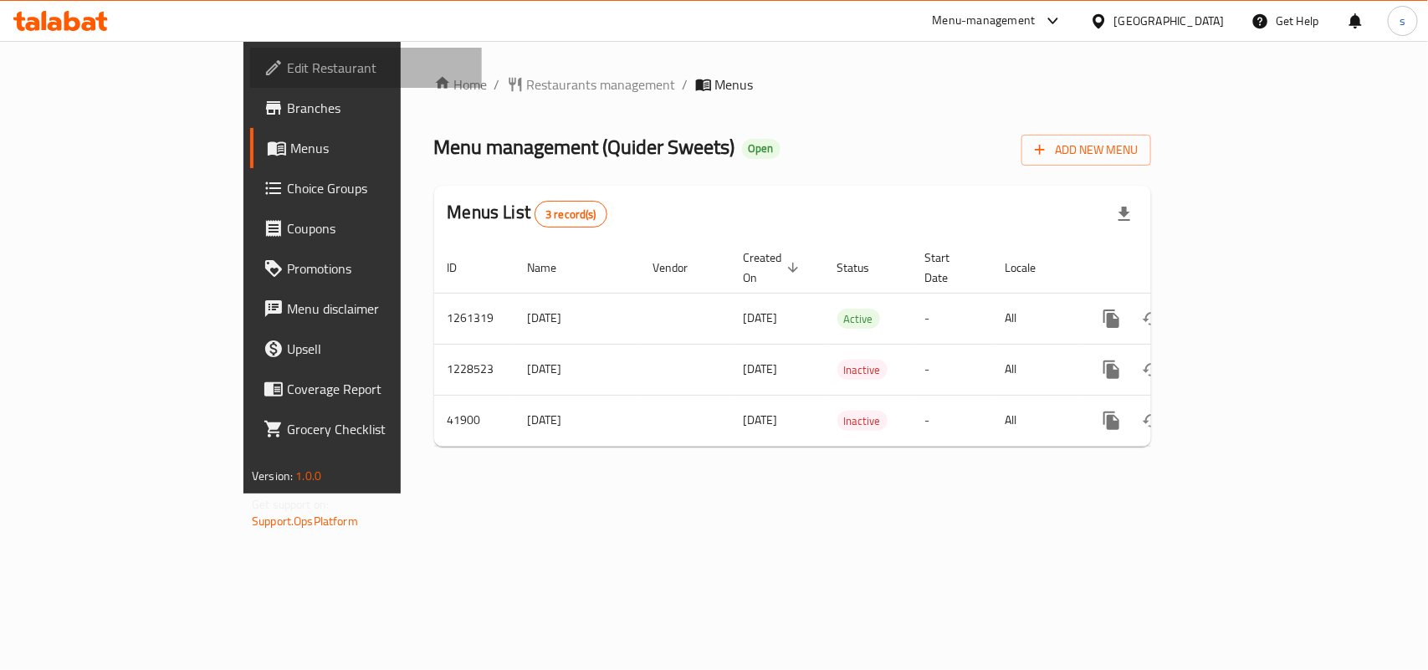
click at [287, 69] on span "Edit Restaurant" at bounding box center [378, 68] width 182 height 20
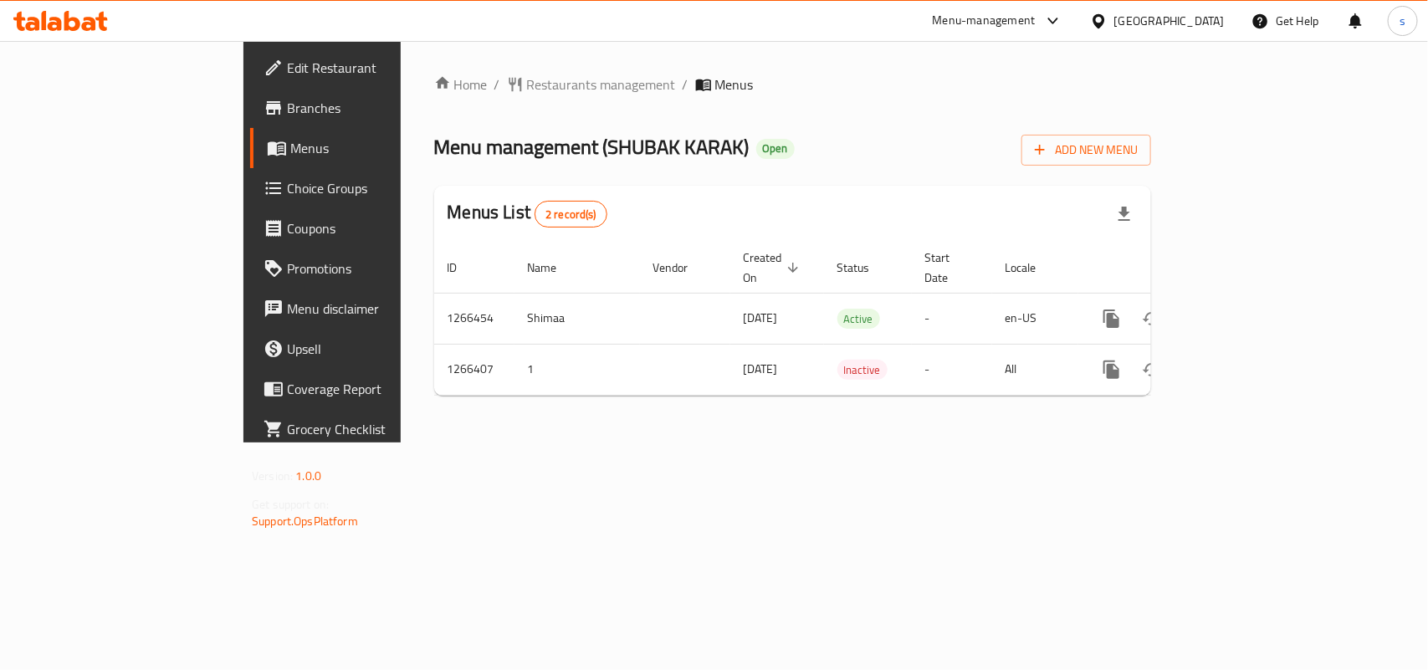
click at [1163, 23] on div "[GEOGRAPHIC_DATA]" at bounding box center [1169, 21] width 110 height 18
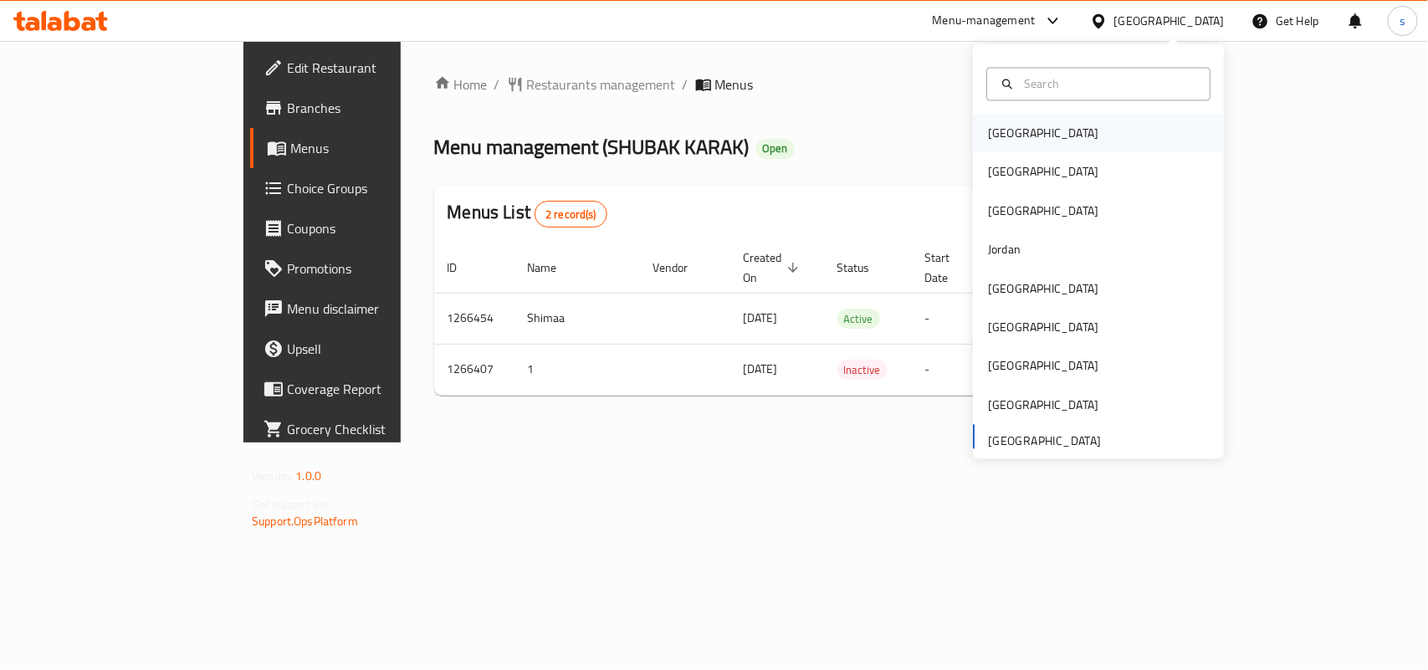
click at [1001, 136] on div "[GEOGRAPHIC_DATA]" at bounding box center [1043, 134] width 110 height 18
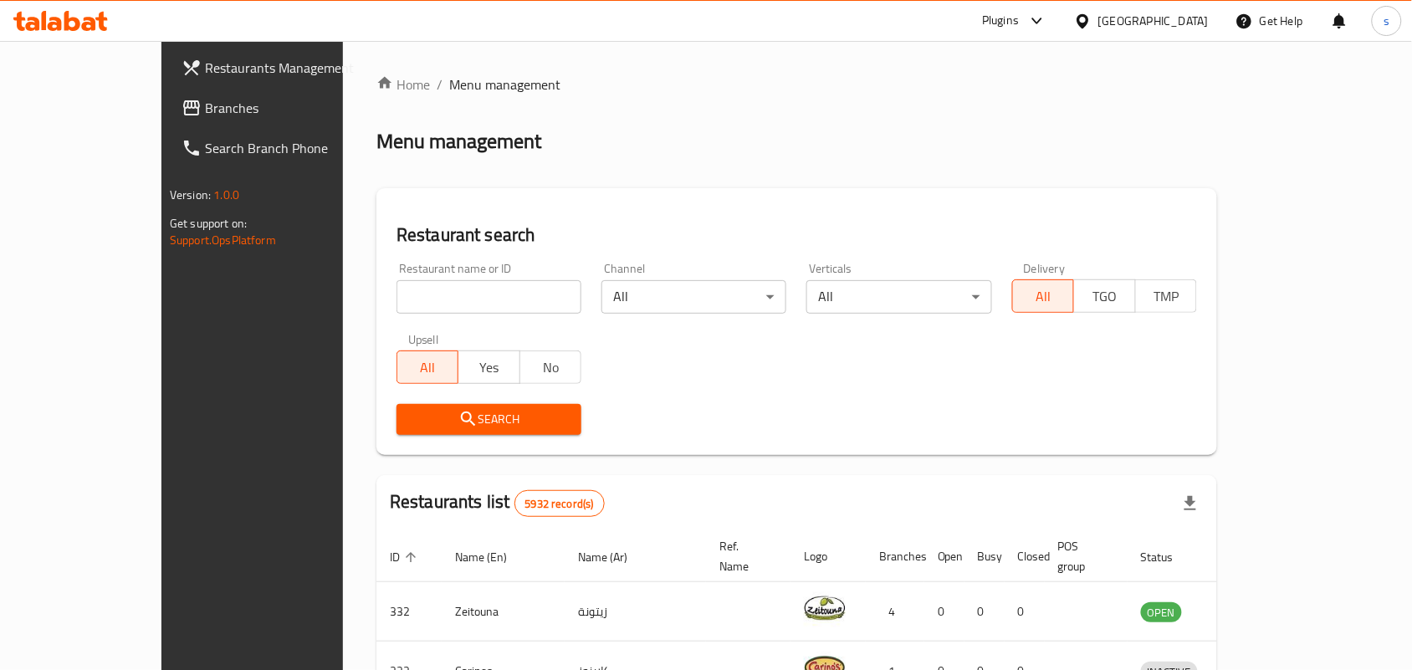
click at [1197, 29] on div "[GEOGRAPHIC_DATA]" at bounding box center [1153, 21] width 110 height 18
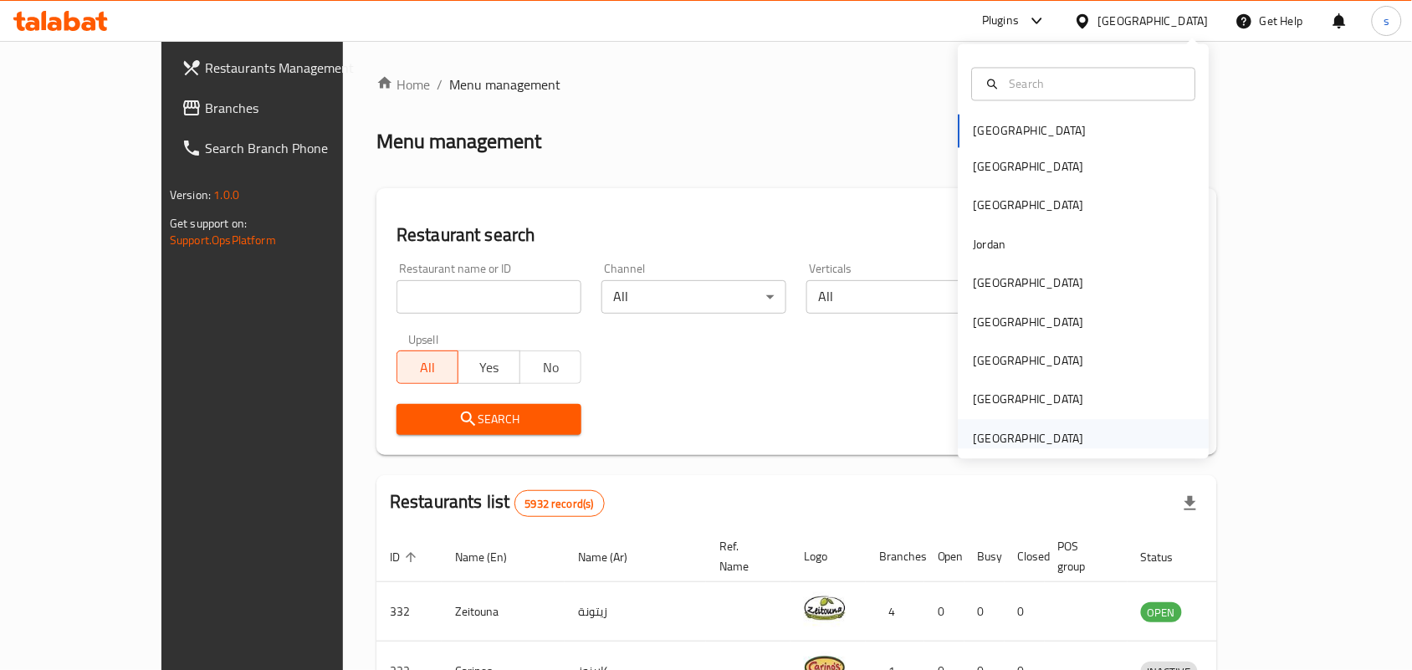
click at [1050, 436] on div "[GEOGRAPHIC_DATA]" at bounding box center [1029, 438] width 110 height 18
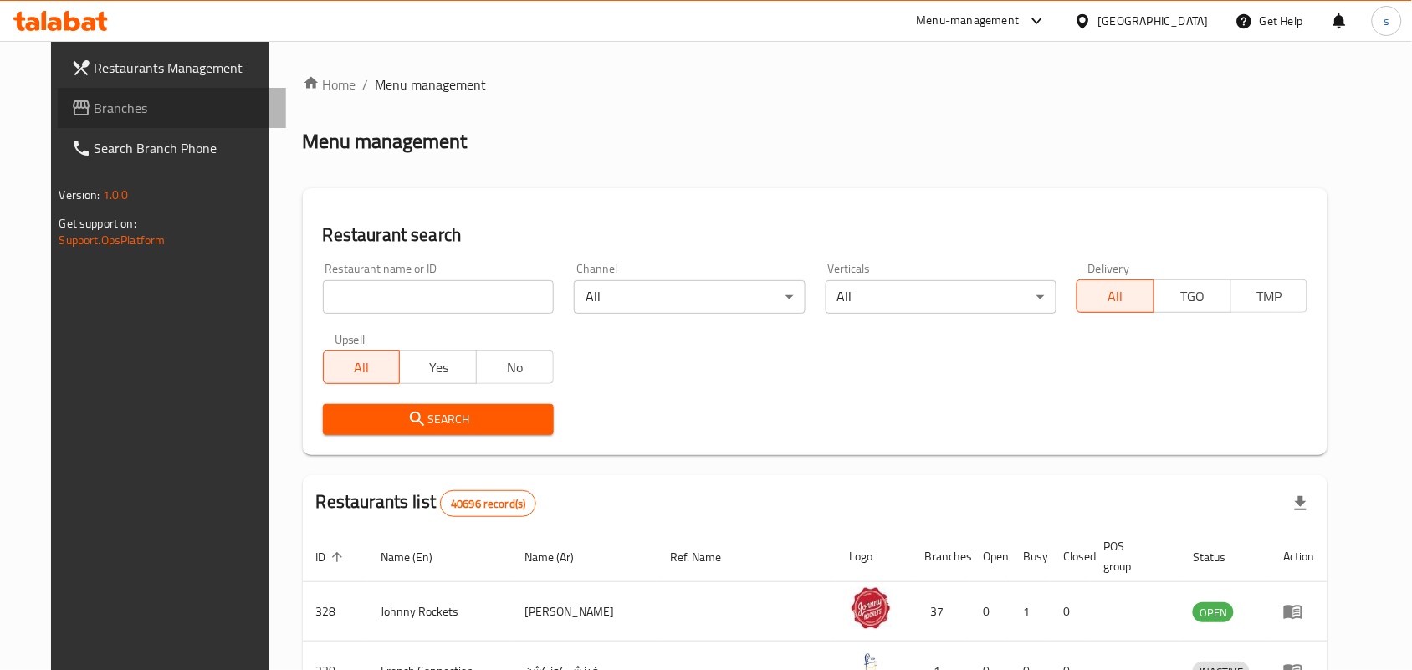
click at [95, 114] on span "Branches" at bounding box center [184, 108] width 179 height 20
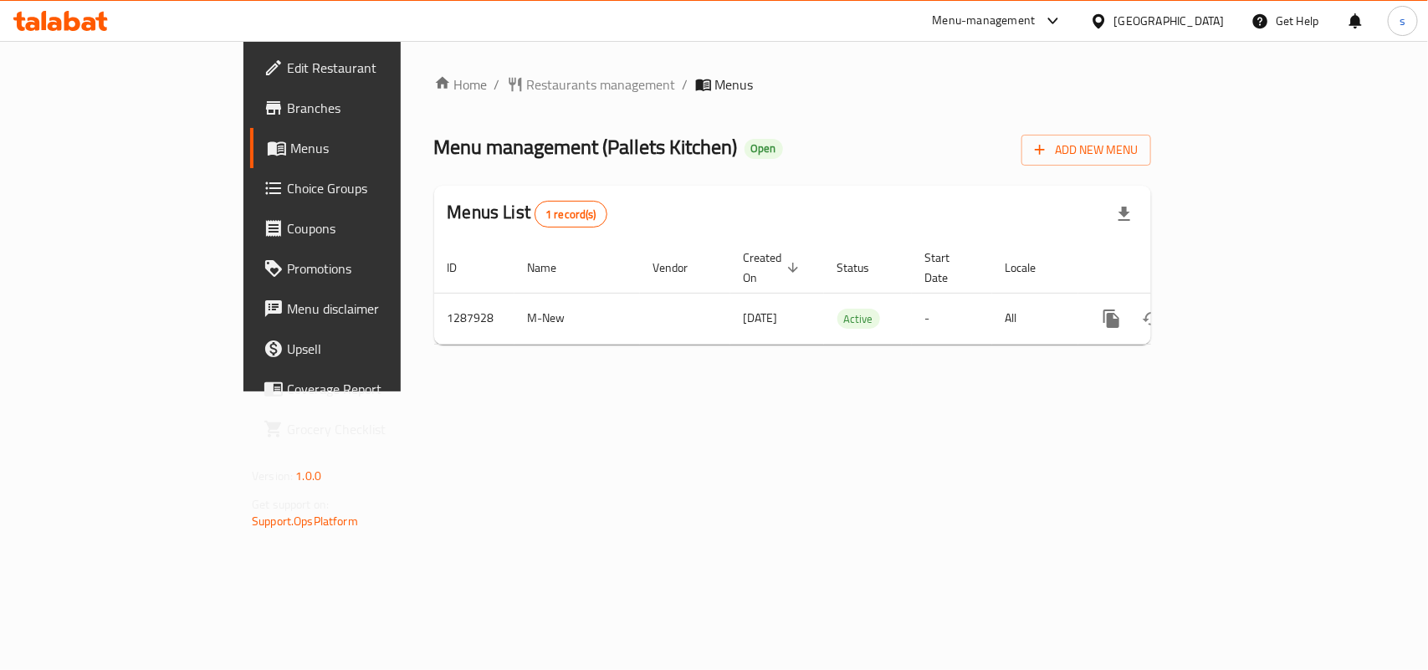
click at [1214, 21] on div "[GEOGRAPHIC_DATA]" at bounding box center [1169, 21] width 110 height 18
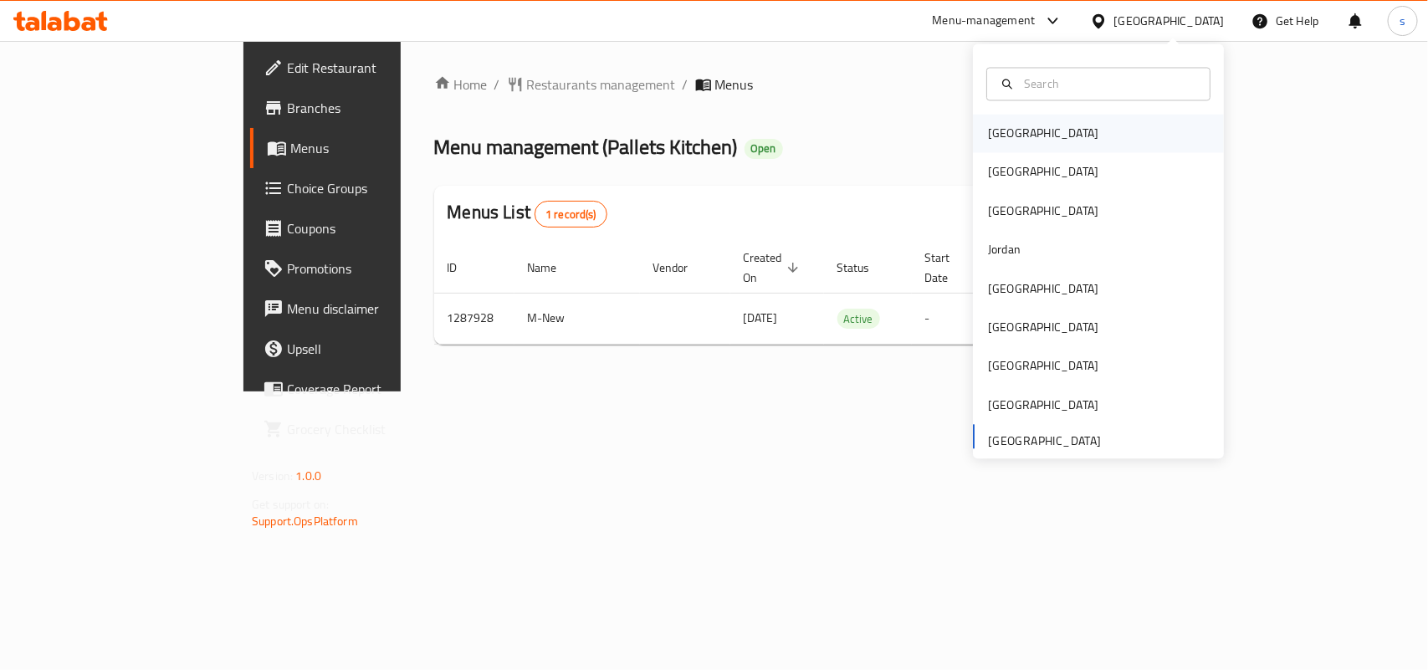
click at [997, 138] on div "[GEOGRAPHIC_DATA]" at bounding box center [1043, 134] width 110 height 18
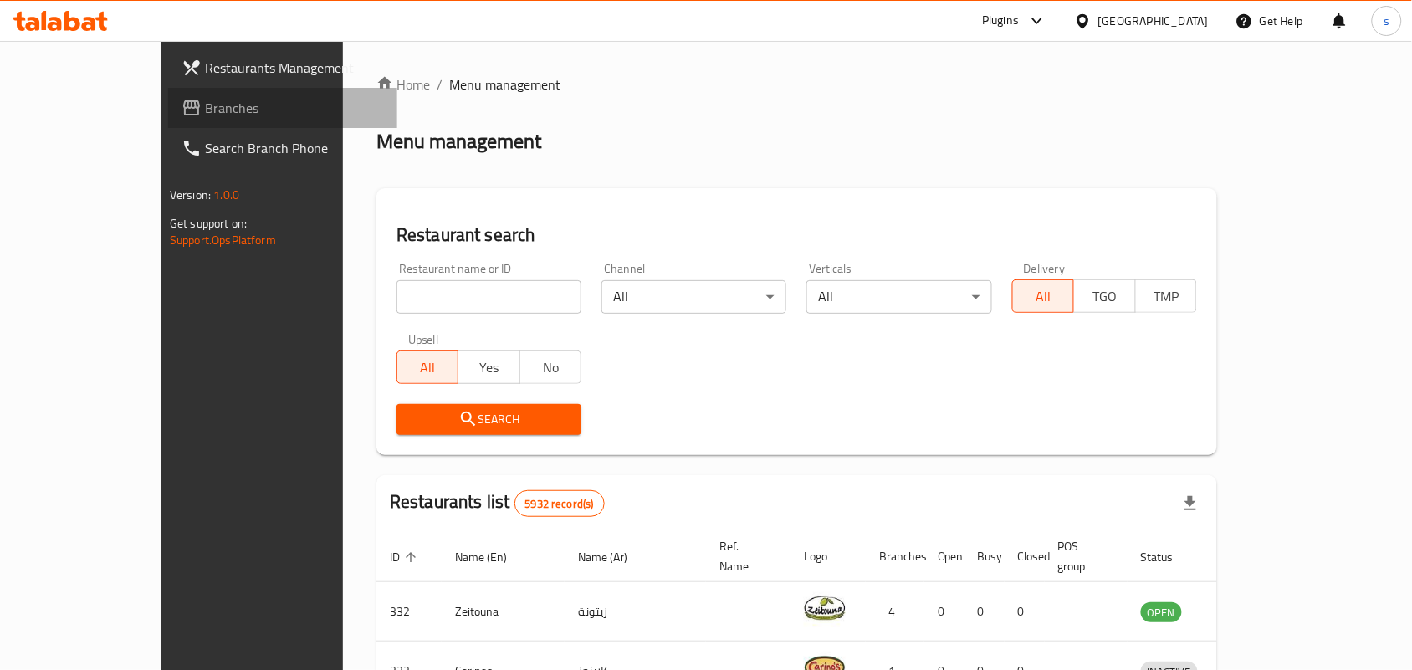
click at [205, 115] on span "Branches" at bounding box center [294, 108] width 179 height 20
